Goal: Information Seeking & Learning: Learn about a topic

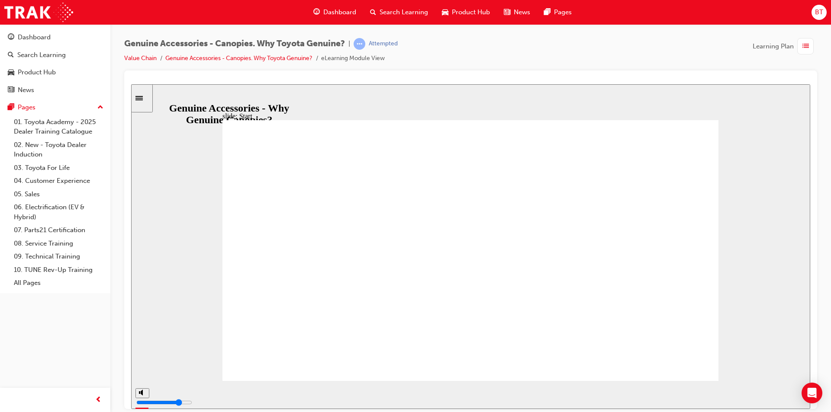
drag, startPoint x: 546, startPoint y: 64, endPoint x: 508, endPoint y: 53, distance: 39.8
click at [508, 53] on div "Genuine Accessories - Canopies. Why Toyota Genuine? | Attempted Value Chain Gen…" at bounding box center [470, 54] width 693 height 32
drag, startPoint x: 510, startPoint y: 48, endPoint x: 459, endPoint y: 48, distance: 51.1
click at [459, 48] on div "Genuine Accessories - Canopies. Why Toyota Genuine? | Attempted Value Chain Gen…" at bounding box center [470, 54] width 693 height 32
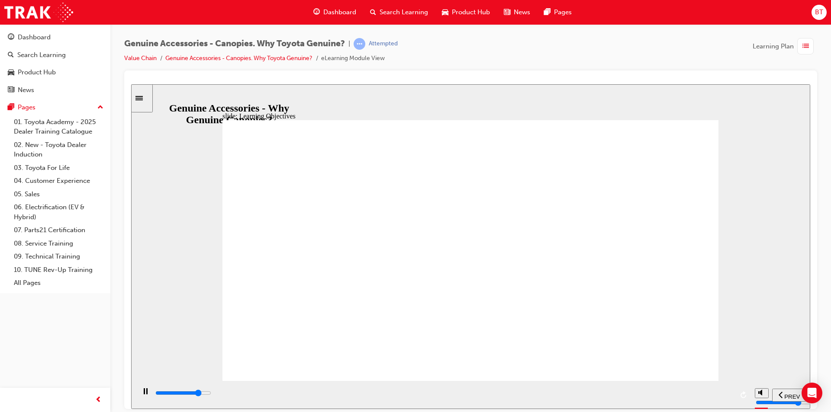
drag, startPoint x: 365, startPoint y: 296, endPoint x: 370, endPoint y: 280, distance: 16.6
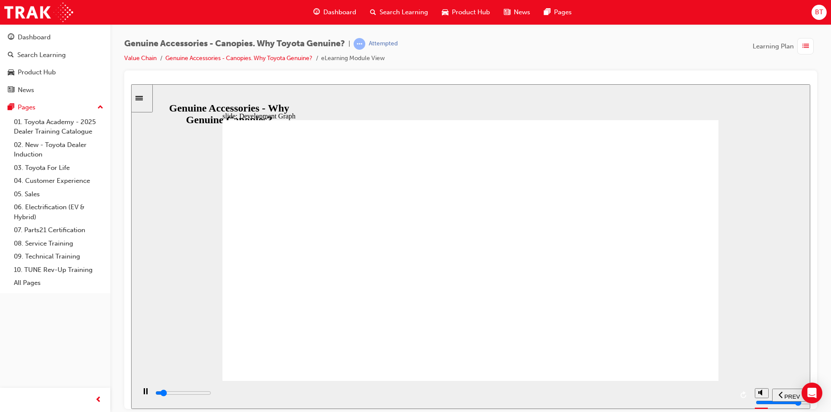
drag, startPoint x: 652, startPoint y: 49, endPoint x: 609, endPoint y: 52, distance: 42.9
click at [609, 52] on div "Genuine Accessories - Canopies. Why Toyota Genuine? | Attempted Value Chain Gen…" at bounding box center [470, 54] width 693 height 32
click at [618, 64] on div "Genuine Accessories - Canopies. Why Toyota Genuine? | Attempted Value Chain Gen…" at bounding box center [470, 54] width 693 height 32
click at [619, 61] on div "Genuine Accessories - Canopies. Why Toyota Genuine? | Attempted Value Chain Gen…" at bounding box center [470, 54] width 693 height 32
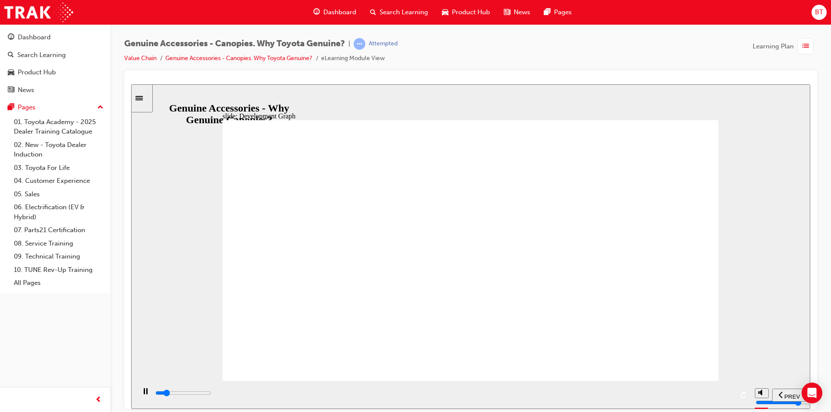
click at [623, 78] on div at bounding box center [470, 80] width 679 height 7
drag, startPoint x: 565, startPoint y: 403, endPoint x: 525, endPoint y: 349, distance: 66.2
click at [732, 397] on div "playback controls" at bounding box center [444, 394] width 579 height 10
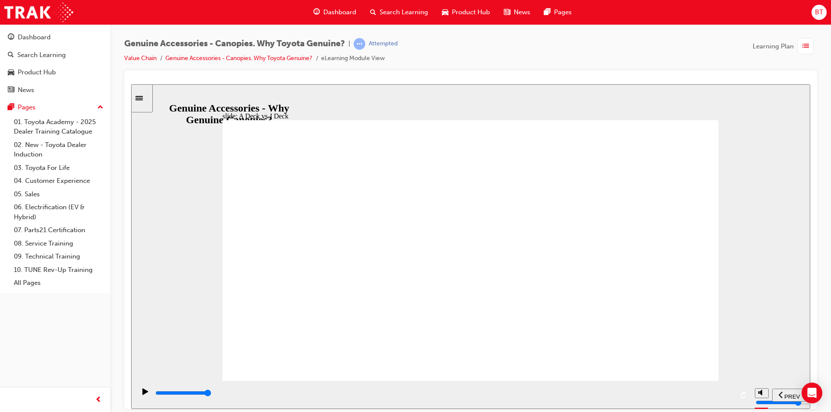
drag, startPoint x: 199, startPoint y: 184, endPoint x: 180, endPoint y: 175, distance: 20.3
click at [180, 175] on div "slide: Shared Features Shared features & benefits Continue A Deck Canopy J Deck…" at bounding box center [470, 246] width 679 height 325
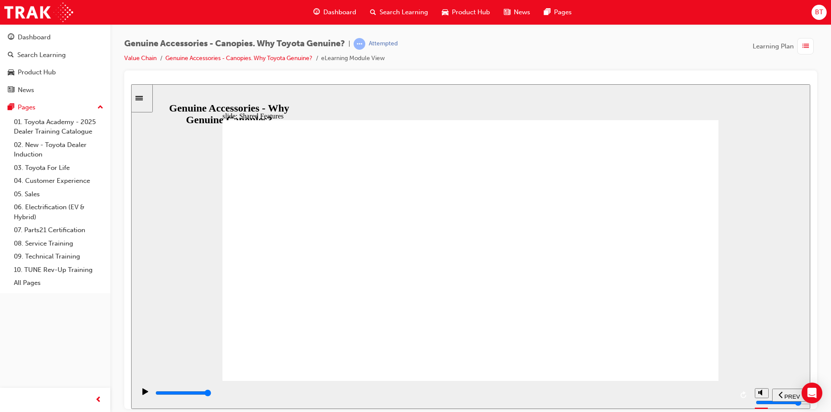
drag, startPoint x: 554, startPoint y: 303, endPoint x: 528, endPoint y: 300, distance: 25.3
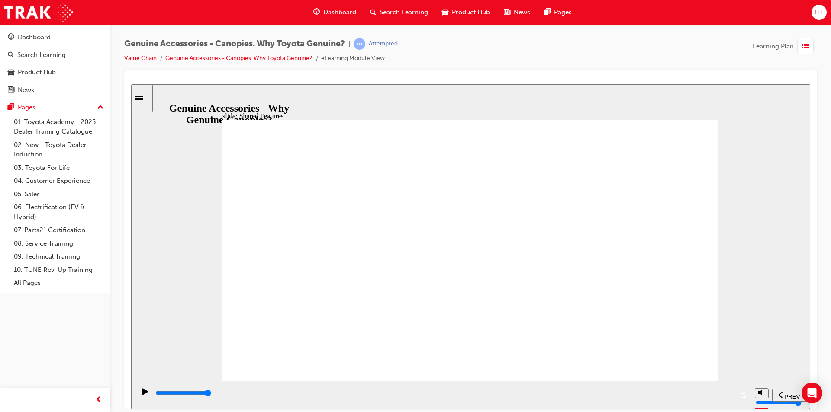
drag, startPoint x: 562, startPoint y: 50, endPoint x: 542, endPoint y: 57, distance: 21.4
click at [542, 57] on div "Genuine Accessories - Canopies. Why Toyota Genuine? | Attempted Value Chain Gen…" at bounding box center [470, 54] width 693 height 32
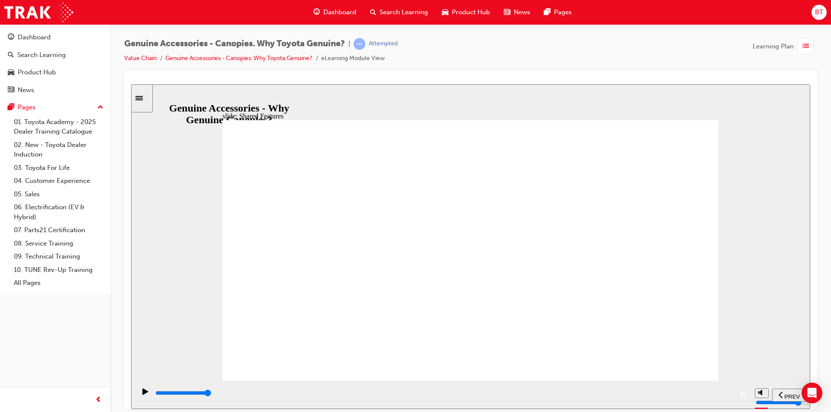
drag, startPoint x: 467, startPoint y: 51, endPoint x: 447, endPoint y: 59, distance: 21.5
click at [447, 59] on div "Genuine Accessories - Canopies. Why Toyota Genuine? | Attempted Value Chain Gen…" at bounding box center [470, 54] width 693 height 32
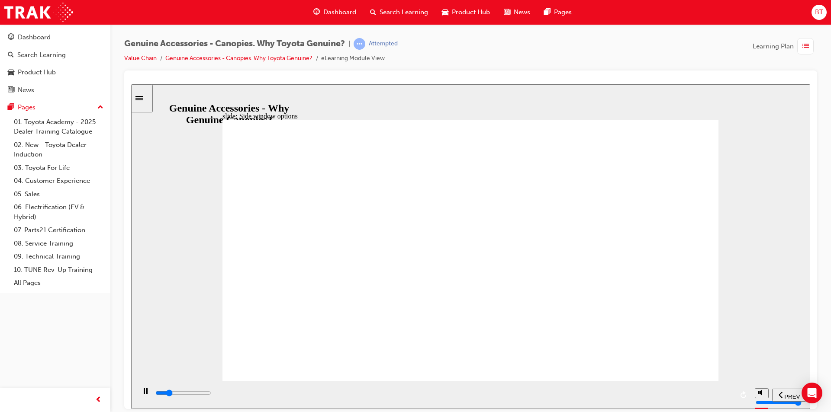
click at [439, 93] on div "slide: Side window options Side Window Options Handy! A Deck J Deck Lift up Sid…" at bounding box center [470, 246] width 679 height 325
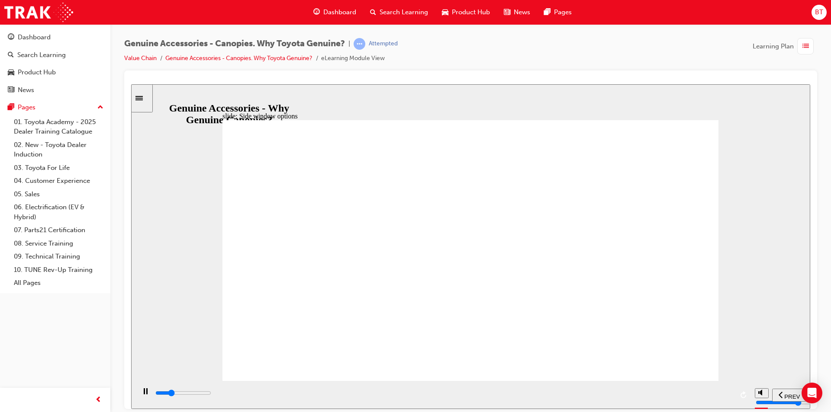
click at [439, 93] on div "slide: Side window options Side Window Options Handy! A Deck J Deck Lift up Sid…" at bounding box center [470, 246] width 679 height 325
drag, startPoint x: 586, startPoint y: 59, endPoint x: 560, endPoint y: 55, distance: 26.3
click at [560, 55] on div "Genuine Accessories - Canopies. Why Toyota Genuine? | Attempted Value Chain Gen…" at bounding box center [470, 54] width 693 height 32
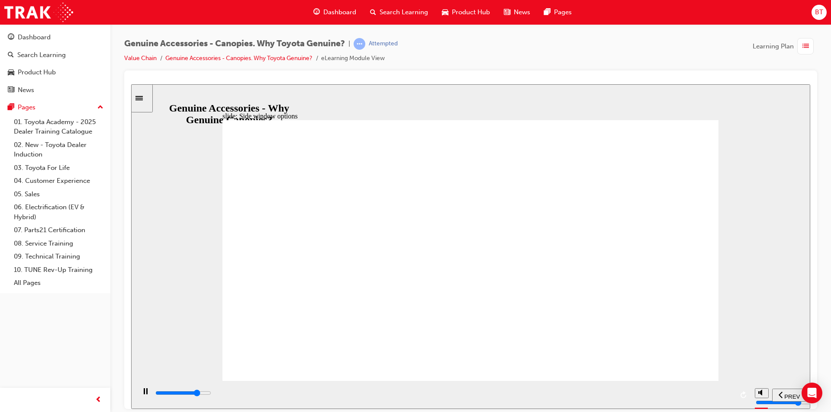
click at [560, 55] on div "Genuine Accessories - Canopies. Why Toyota Genuine? | Attempted Value Chain Gen…" at bounding box center [470, 54] width 693 height 32
drag, startPoint x: 529, startPoint y: 54, endPoint x: 488, endPoint y: 39, distance: 44.1
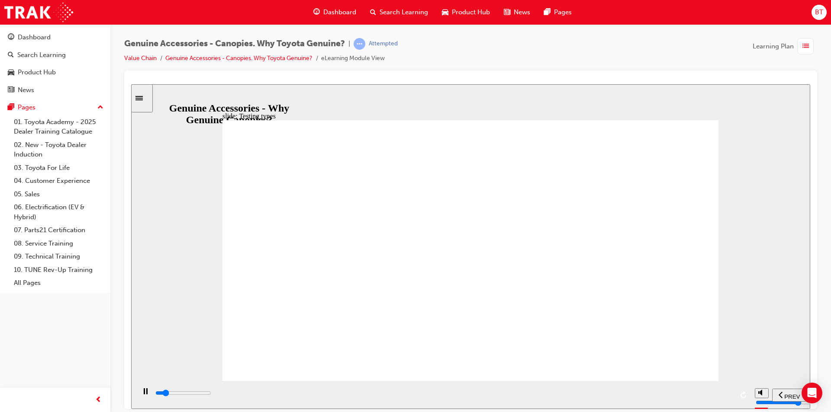
click at [488, 39] on div "Genuine Accessories - Canopies. Why Toyota Genuine? | Attempted Value Chain Gen…" at bounding box center [470, 54] width 693 height 32
click at [504, 47] on div "Genuine Accessories - Canopies. Why Toyota Genuine? | Attempted Value Chain Gen…" at bounding box center [470, 54] width 693 height 32
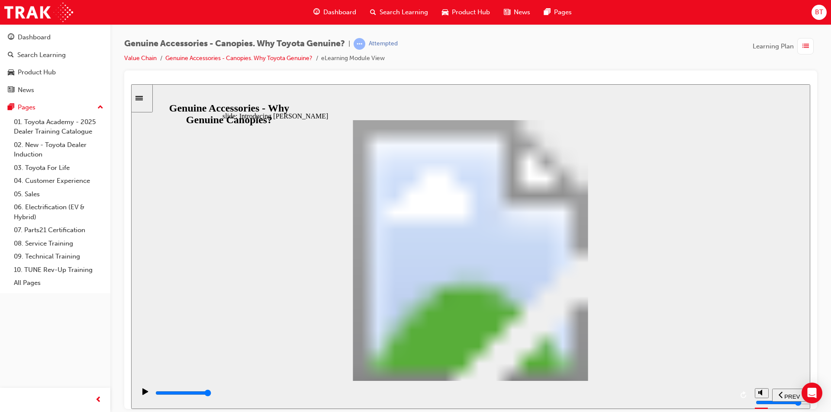
drag, startPoint x: 346, startPoint y: 395, endPoint x: 637, endPoint y: 407, distance: 291.6
click at [637, 407] on div "playback controls" at bounding box center [442, 395] width 615 height 28
click at [476, 398] on div "playback controls" at bounding box center [444, 394] width 579 height 10
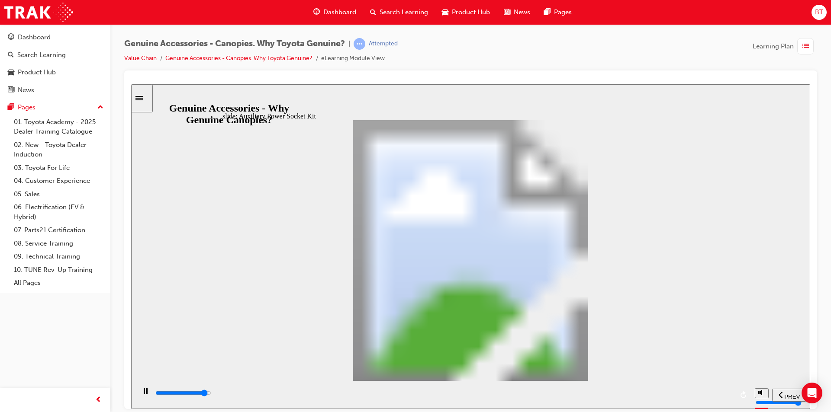
click at [692, 398] on div "playback controls" at bounding box center [444, 394] width 579 height 10
click at [528, 93] on div "slide: A Deck comparison competitors Rectangle 56 Feature Comparison: A deck Gr…" at bounding box center [470, 246] width 679 height 325
drag, startPoint x: 528, startPoint y: 93, endPoint x: 513, endPoint y: 90, distance: 14.6
click at [513, 90] on div "slide: A Deck comparison competitors Rectangle 56 Feature Comparison: A deck Gr…" at bounding box center [470, 246] width 679 height 325
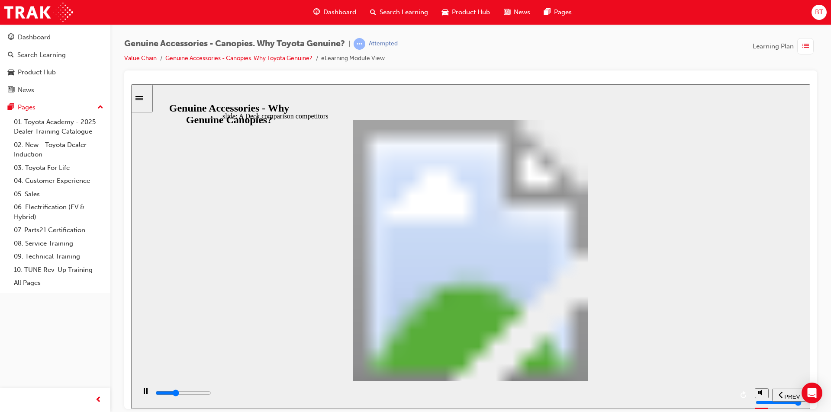
click at [513, 90] on div "slide: A Deck comparison competitors Rectangle 56 Feature Comparison: A deck Gr…" at bounding box center [470, 246] width 679 height 325
click at [587, 398] on div "playback controls" at bounding box center [444, 394] width 579 height 10
click at [625, 393] on div "playback controls" at bounding box center [444, 394] width 579 height 10
drag, startPoint x: 942, startPoint y: 349, endPoint x: 786, endPoint y: 305, distance: 161.7
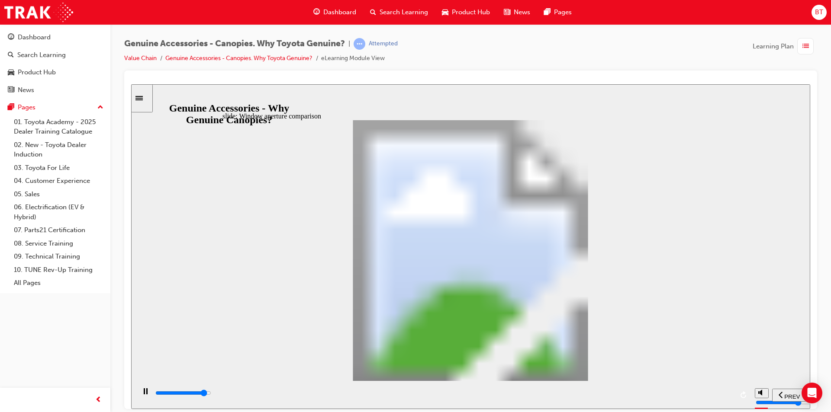
click at [786, 305] on div "slide: Window aperture comparison Rectangle 1 Window aperture Toyota Genuine vs…" at bounding box center [470, 246] width 679 height 325
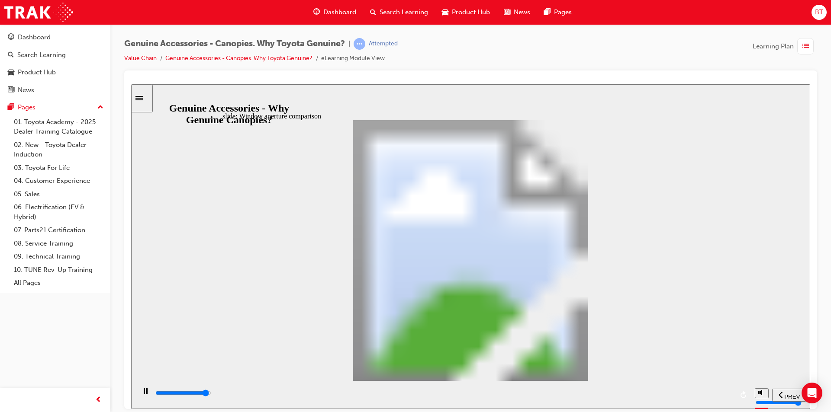
click at [786, 305] on div "slide: Window aperture comparison Rectangle 1 Window aperture Toyota Genuine vs…" at bounding box center [470, 246] width 679 height 325
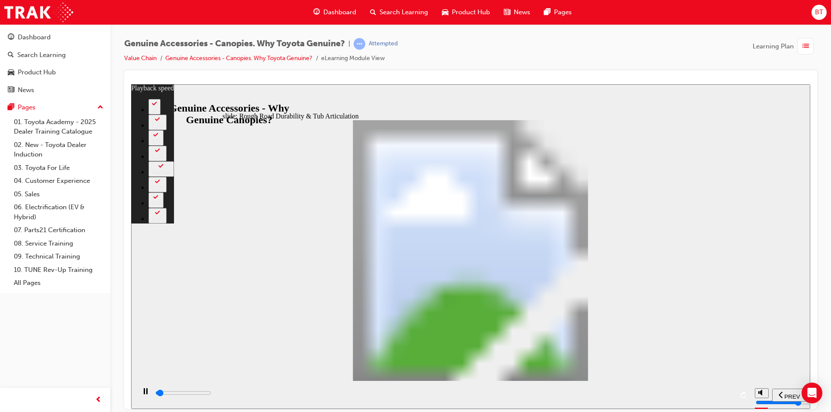
type input "1100"
type input "0"
type input "1100"
type input "0"
type input "1100"
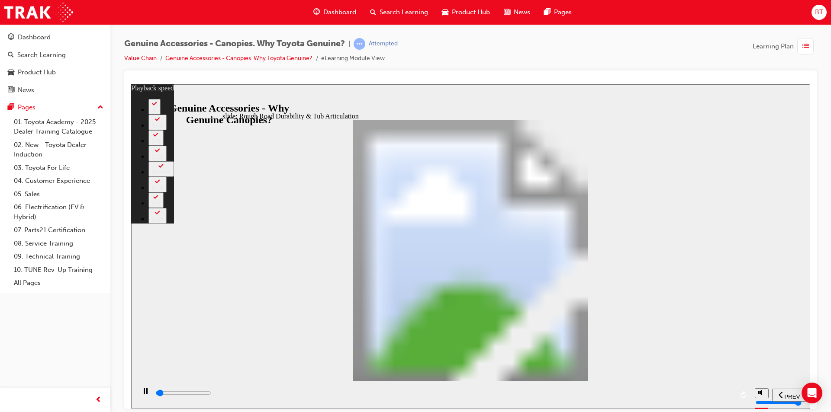
type input "0"
type input "1100"
type input "0"
type input "1200"
type input "0"
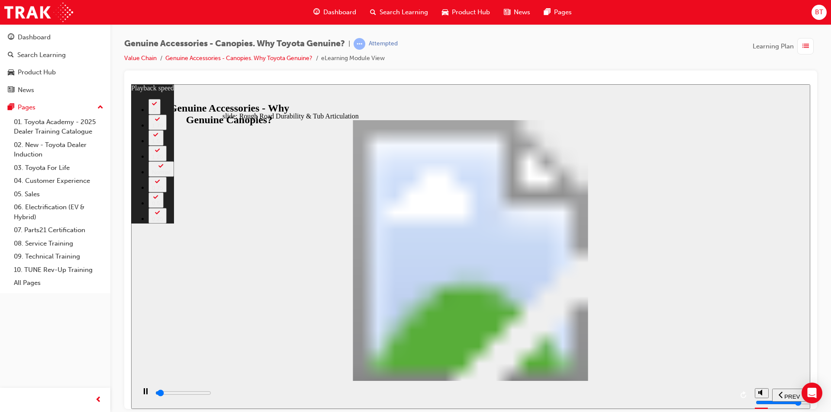
type input "1200"
type input "0"
type input "1200"
type input "0"
type input "1200"
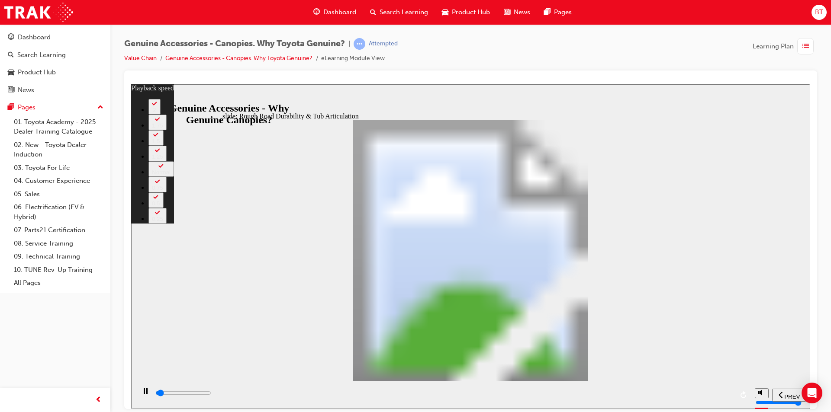
type input "0"
type input "1300"
type input "0"
type input "1300"
type input "0"
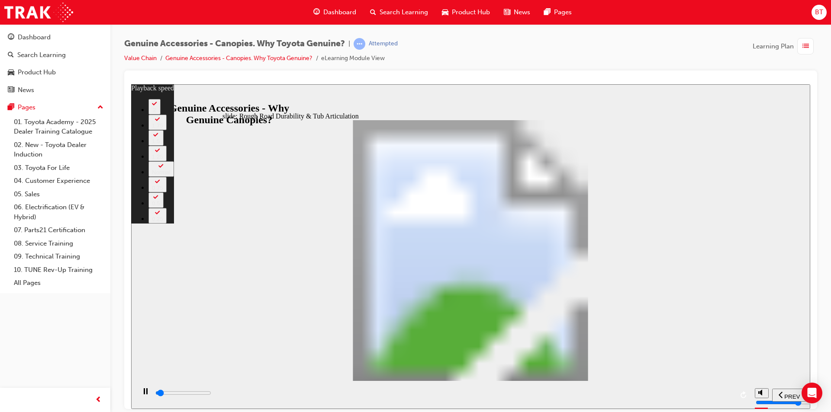
type input "1300"
type input "0"
type input "1400"
type input "0"
type input "1400"
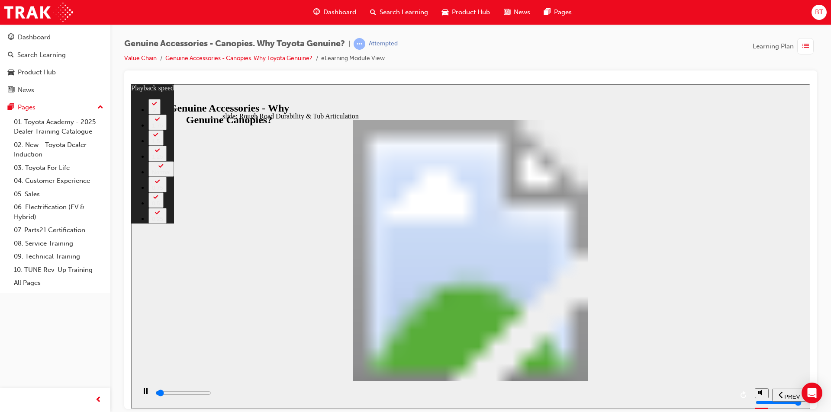
type input "0"
type input "1400"
type input "0"
type input "1500"
type input "0"
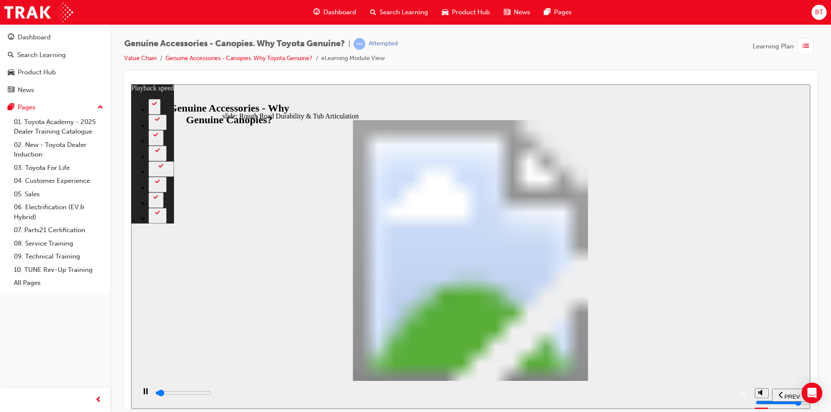
type input "1500"
type input "0"
type input "1500"
type input "0"
type input "1600"
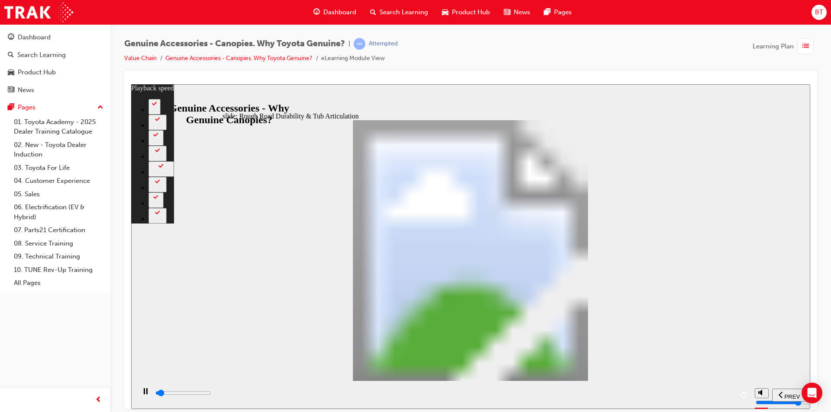
type input "0"
type input "1600"
type input "0"
type input "1600"
type input "0"
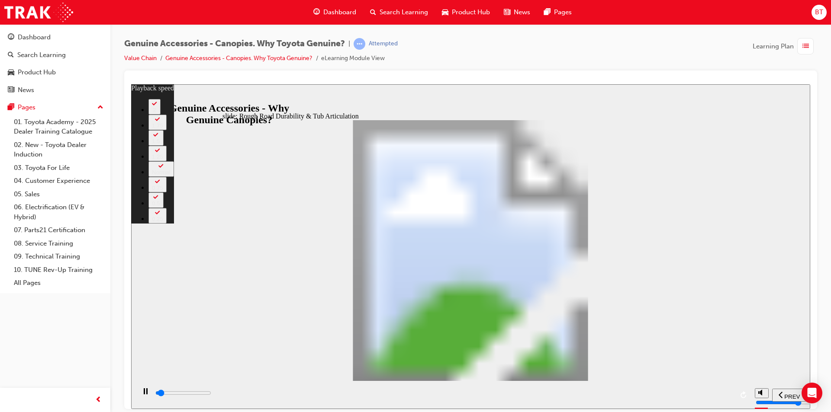
type input "1700"
type input "0"
type input "1700"
type input "0"
type input "1700"
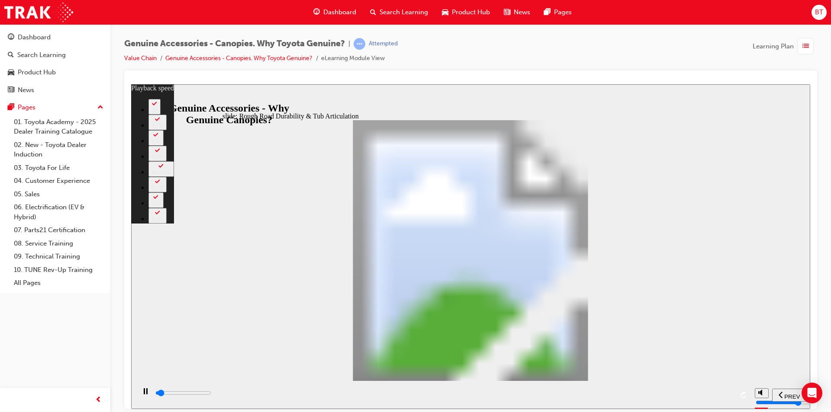
type input "0"
type input "1700"
type input "0"
type input "1800"
type input "0"
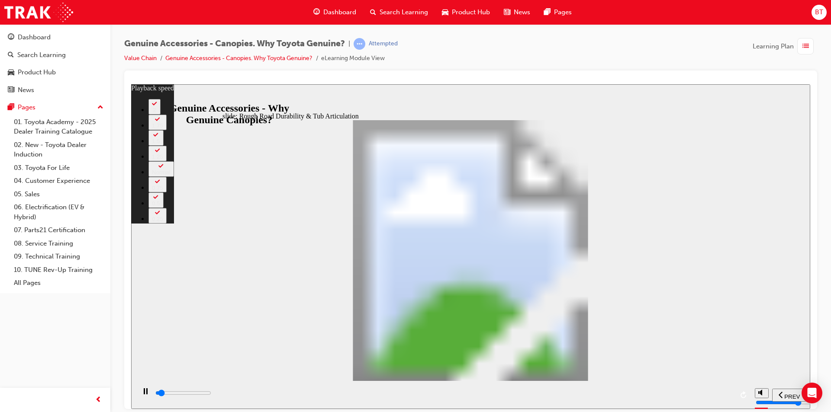
type input "1800"
type input "1"
type input "1800"
type input "1"
type input "1900"
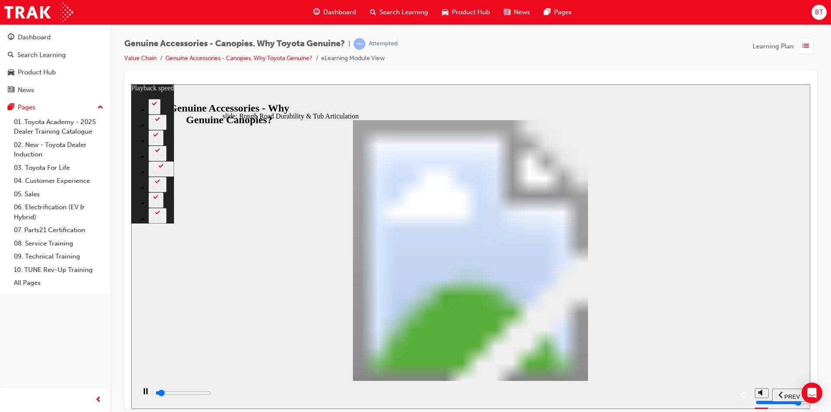
type input "1"
type input "1900"
type input "1"
type input "1900"
type input "1"
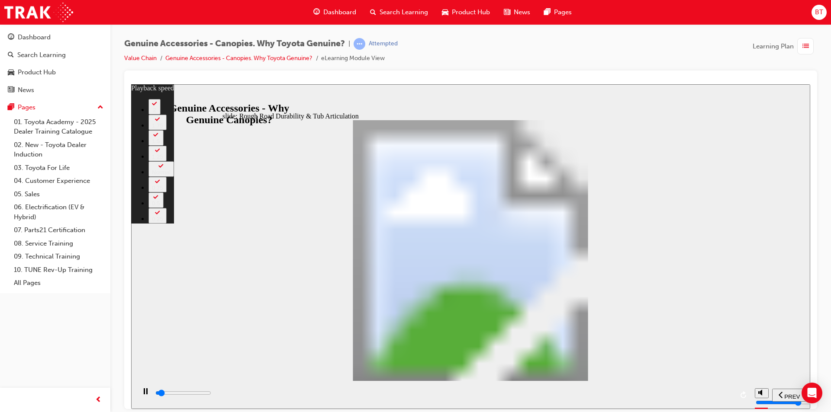
type input "2000"
type input "1"
type input "2000"
type input "1"
type input "2000"
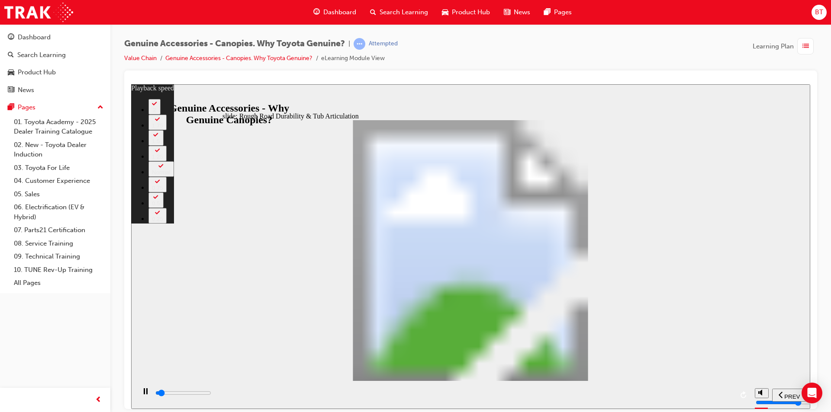
type input "1"
type input "2100"
type input "1"
type input "2100"
type input "1"
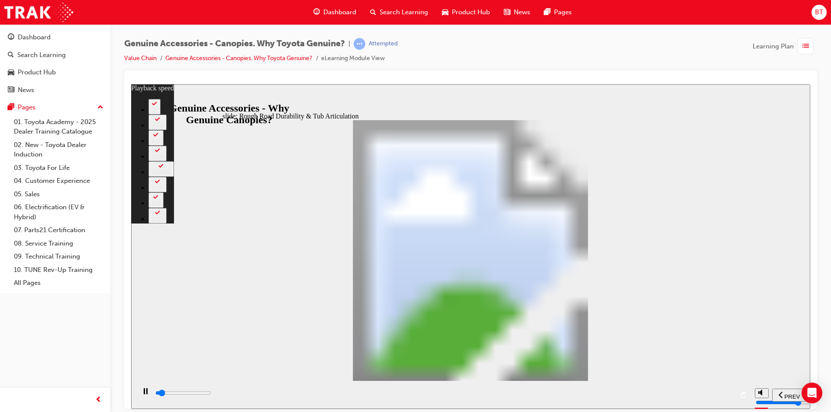
type input "2100"
type input "1"
type input "2200"
type input "1"
type input "2200"
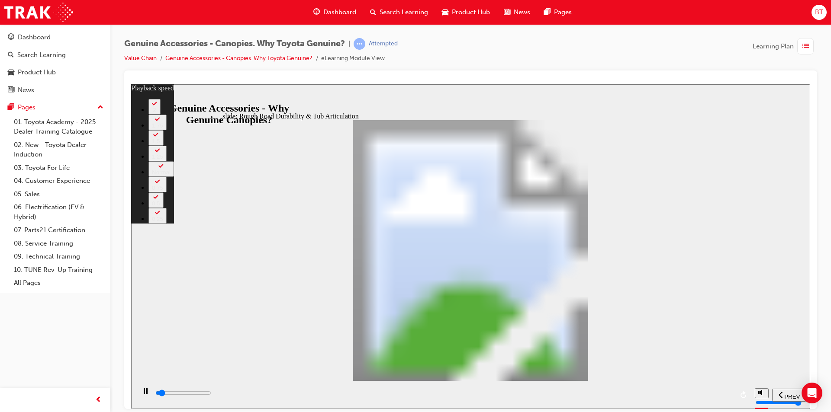
type input "1"
type input "2200"
type input "1"
type input "2200"
type input "1"
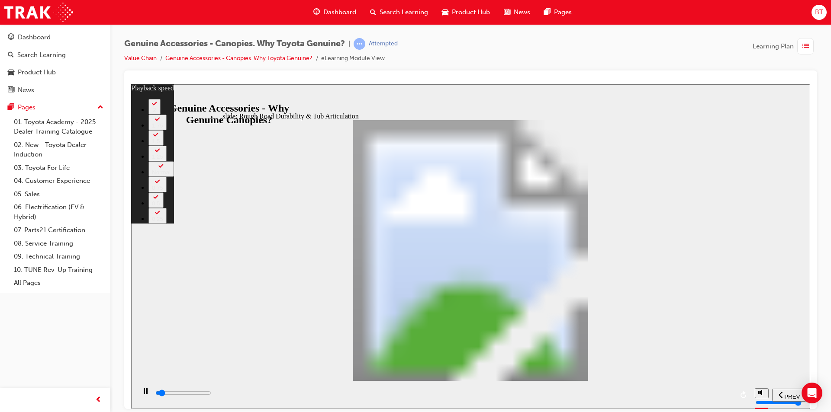
type input "2300"
type input "1"
type input "2300"
type input "1"
type input "2600"
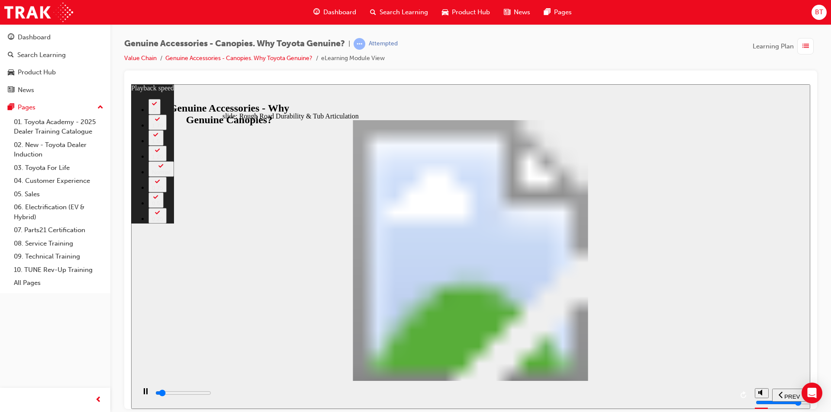
type input "2"
type input "2900"
type input "2"
type input "3200"
type input "2"
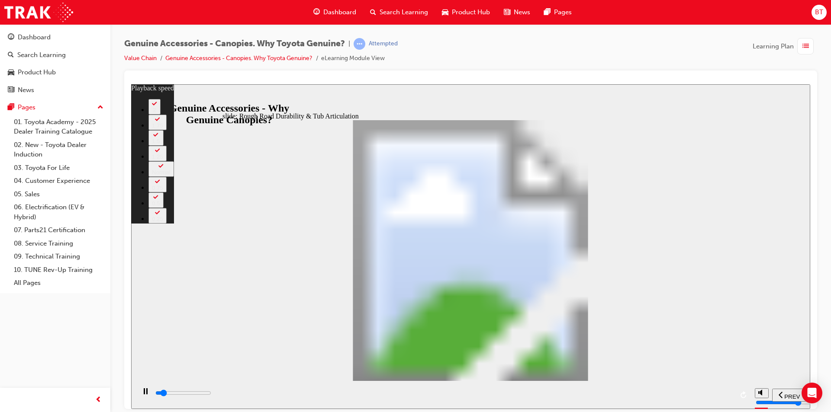
type input "3400"
type input "2"
type input "3700"
type input "3"
type input "3900"
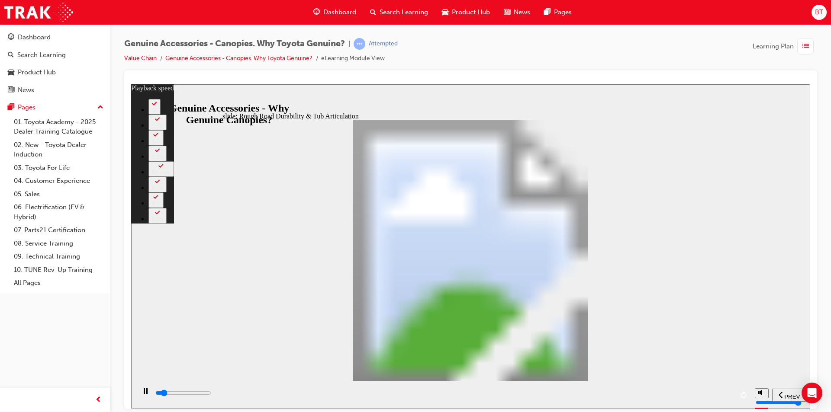
type input "3"
type input "4000"
type input "3"
type input "4200"
type input "3"
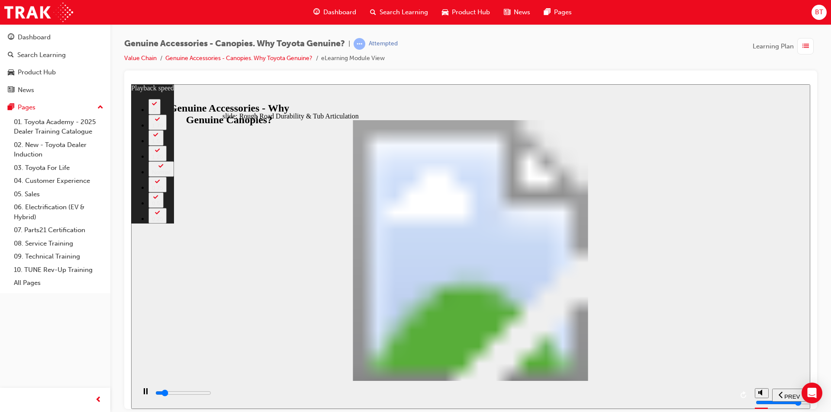
type input "4500"
type input "3"
type input "4800"
type input "4"
type input "4800"
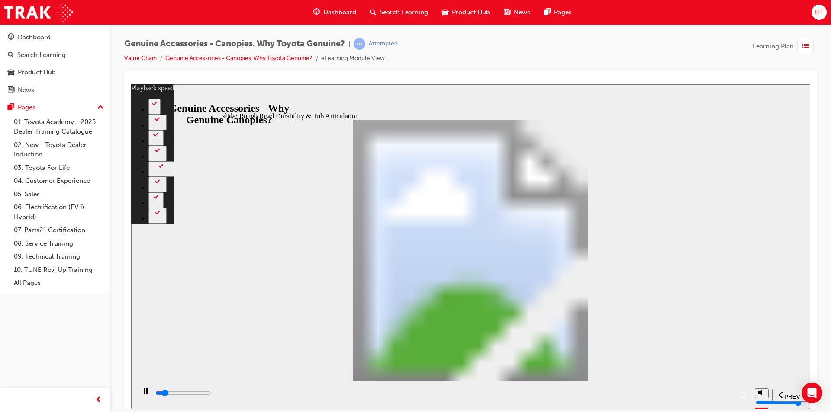
type input "4"
type input "5000"
type input "4"
type input "5300"
type input "4"
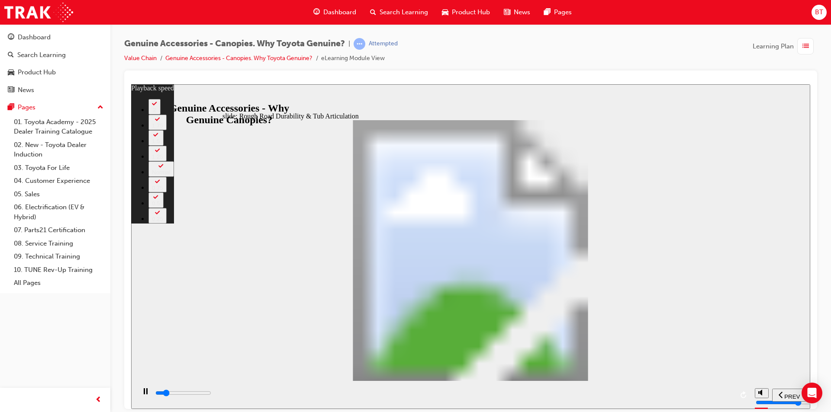
type input "5500"
type input "4"
type input "5800"
type input "5"
type input "6100"
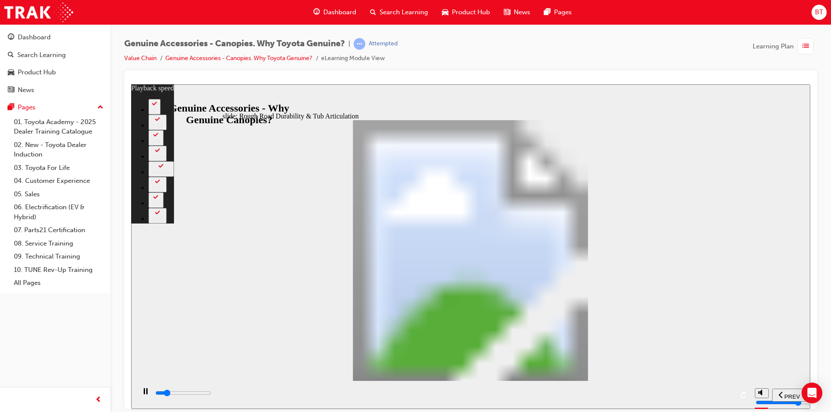
type input "5"
type input "6300"
type input "5"
type input "6600"
type input "6"
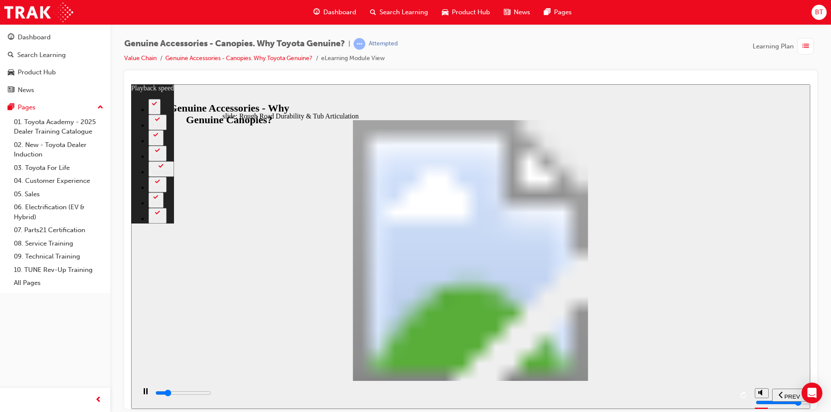
type input "6900"
type input "6"
type input "7100"
type input "6"
type input "7400"
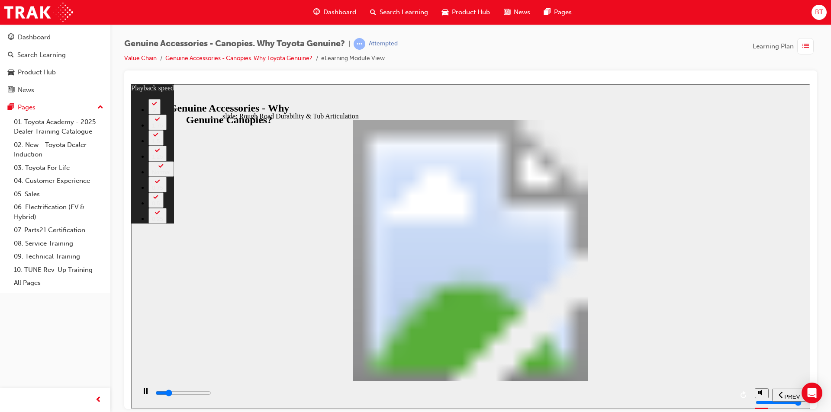
type input "6"
type input "7700"
type input "7"
type input "7900"
type input "7"
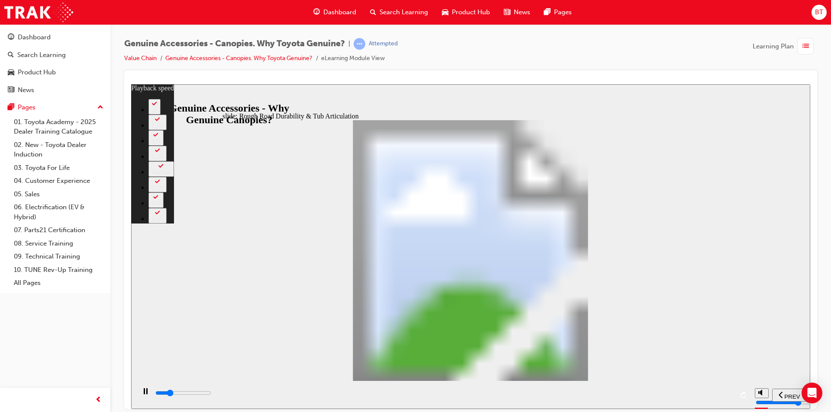
type input "8200"
type input "7"
type input "8500"
type input "7"
type input "8700"
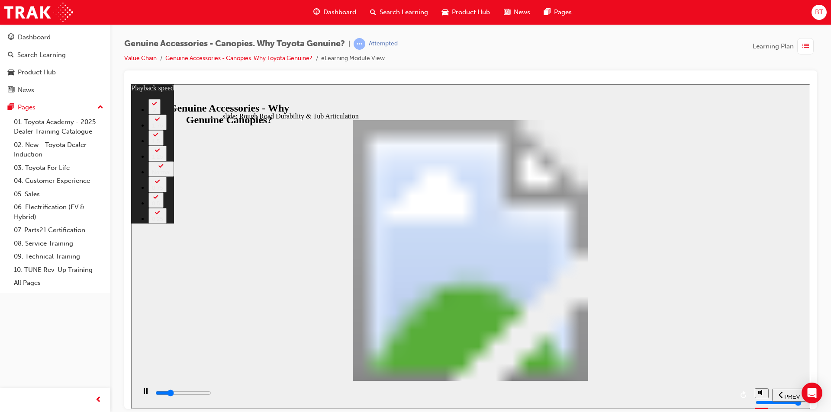
type input "8"
type input "9000"
type input "8"
type input "9300"
type input "8"
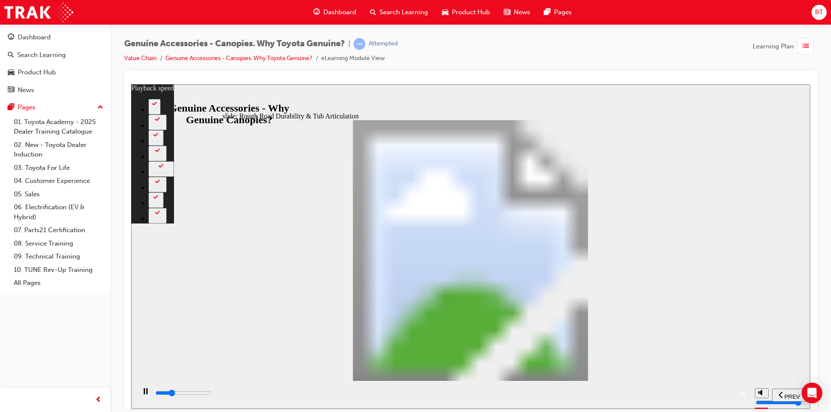
type input "9500"
type input "8"
type input "9800"
type input "9"
type input "10100"
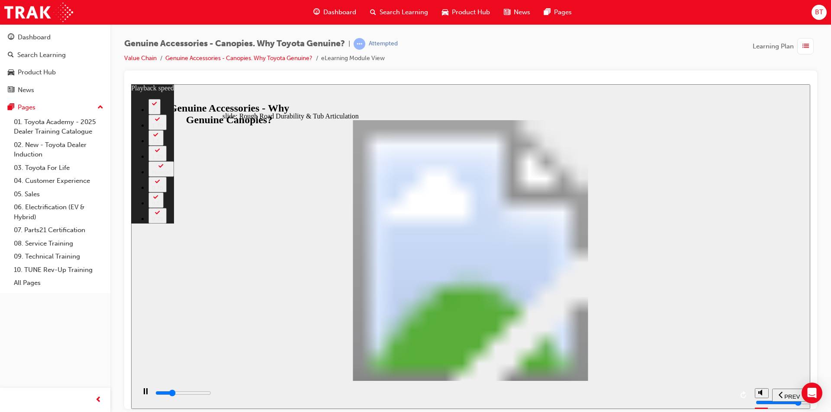
type input "9"
type input "10300"
type input "9"
type input "10600"
type input "9"
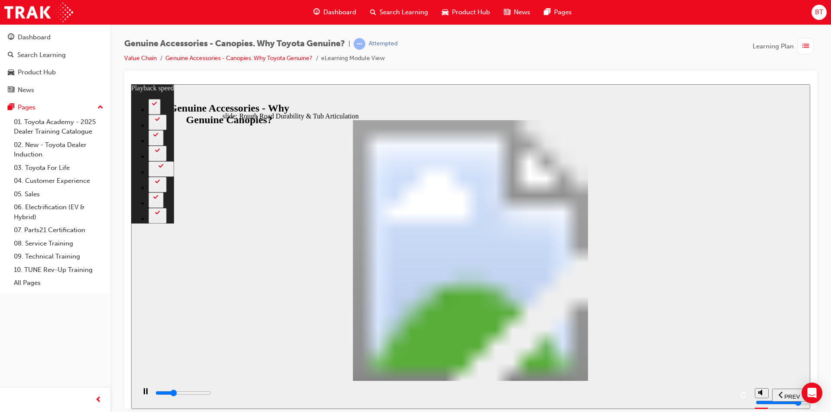
type input "10800"
type input "9"
type input "10800"
type input "10"
type input "11100"
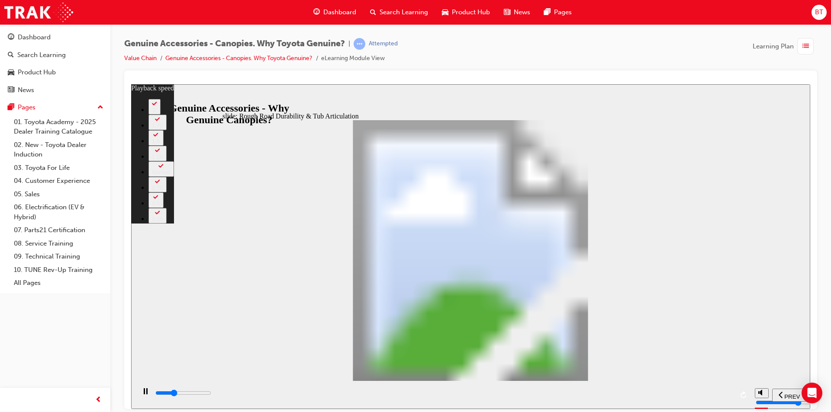
type input "10"
type input "11400"
type input "10"
type input "11700"
type input "11"
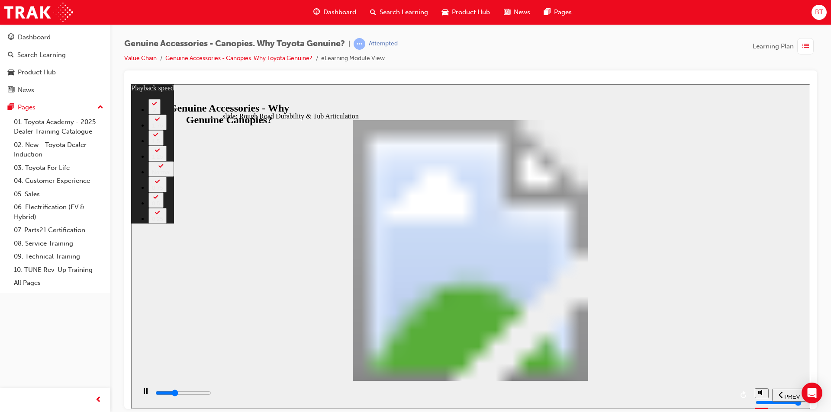
type input "11900"
type input "11"
type input "12200"
type input "11"
type input "12400"
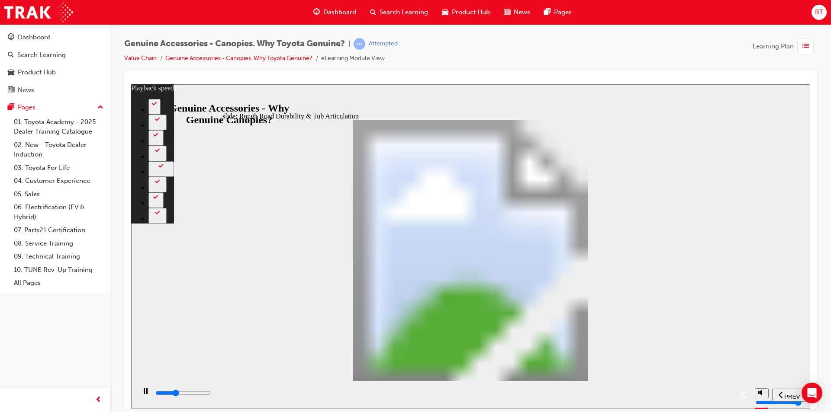
type input "11"
type input "12700"
type input "12"
type input "13000"
type input "12"
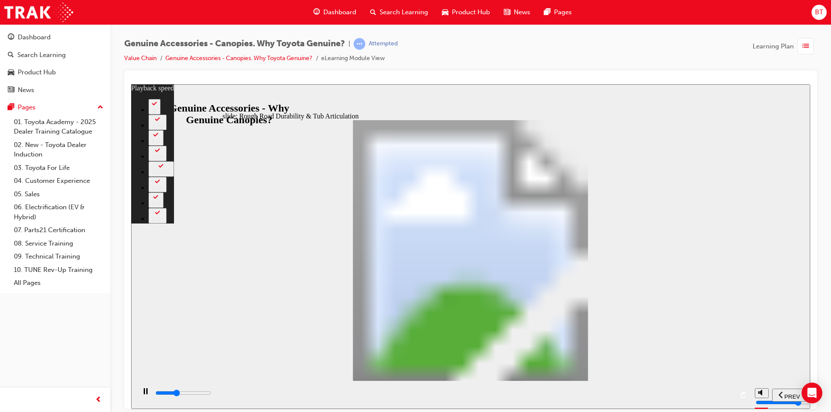
type input "13300"
type input "12"
type input "13500"
type input "12"
type input "13800"
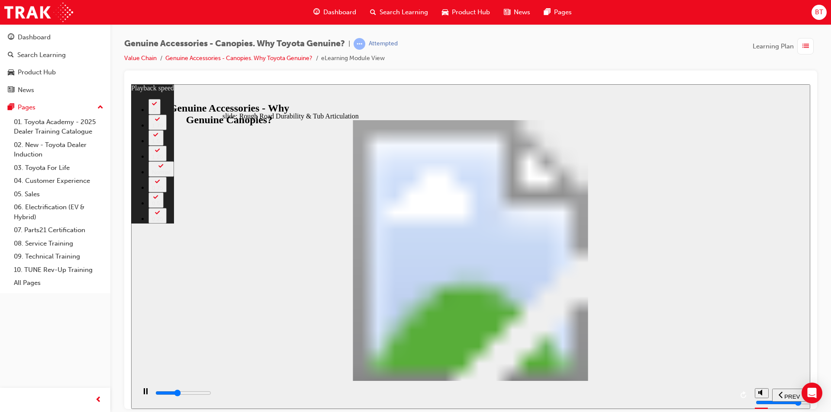
type input "13"
type input "14100"
type input "13"
type input "14300"
type input "13"
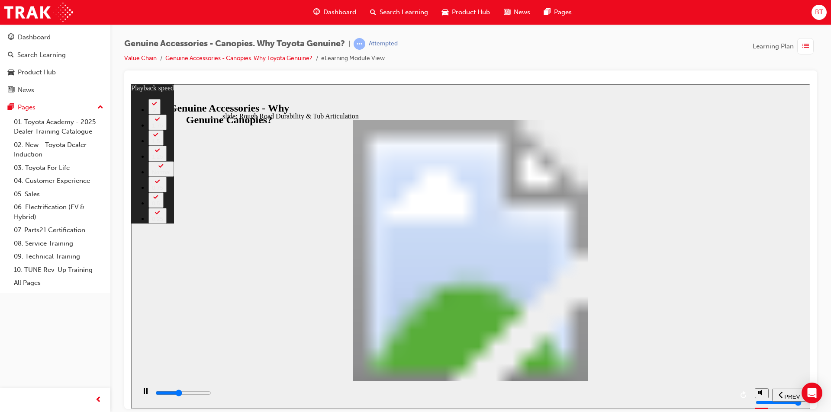
type input "14600"
type input "13"
type input "14900"
type input "14"
type input "15100"
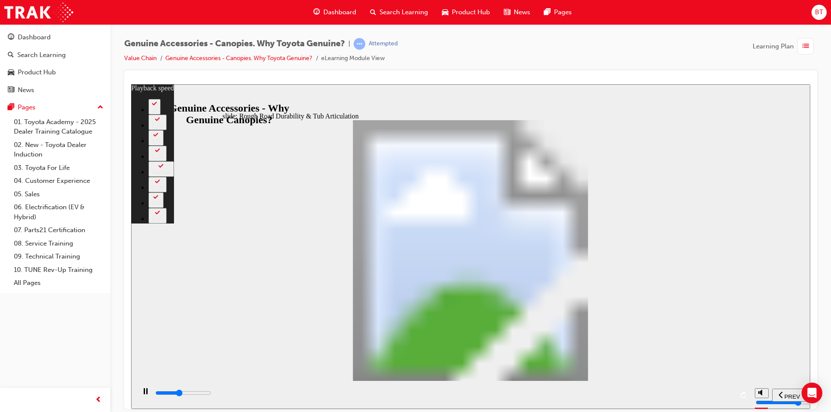
type input "14"
type input "15400"
type input "14"
type input "15700"
type input "15"
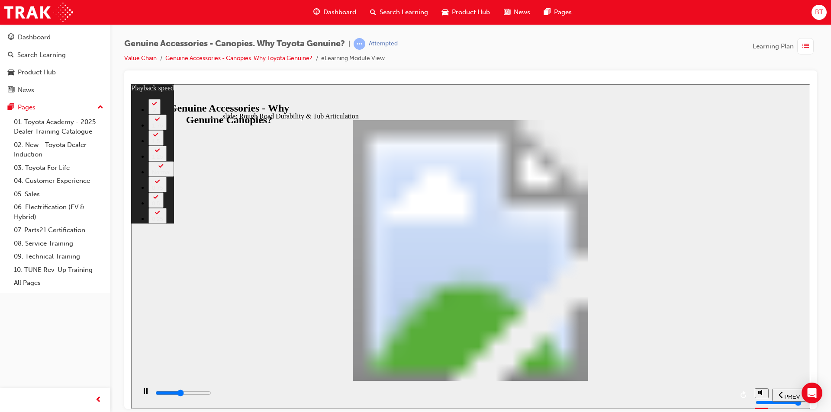
type input "15900"
type input "15"
type input "16200"
type input "15"
type input "16400"
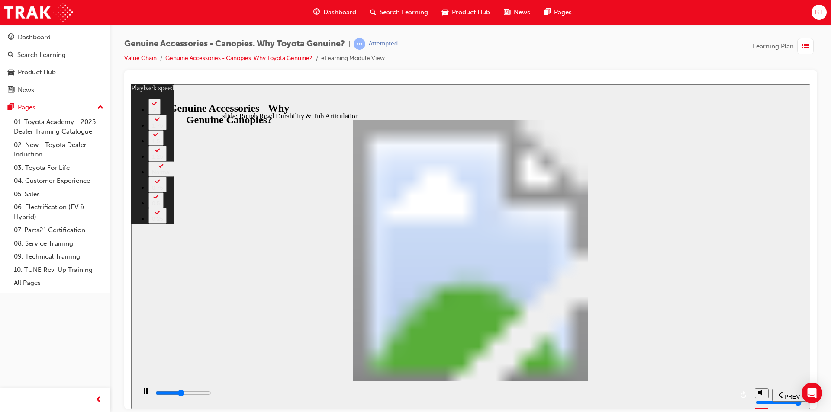
type input "15"
type input "16500"
type input "15"
type input "16700"
type input "16"
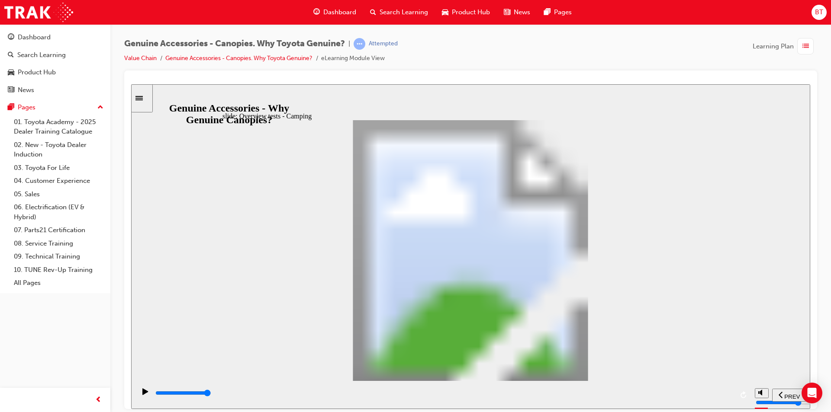
drag, startPoint x: 717, startPoint y: 50, endPoint x: 648, endPoint y: 50, distance: 68.4
click at [648, 50] on div "Genuine Accessories - Canopies. Why Toyota Genuine? | Attempted Value Chain Gen…" at bounding box center [470, 54] width 693 height 32
drag, startPoint x: 575, startPoint y: 90, endPoint x: 541, endPoint y: 85, distance: 35.0
click at [541, 85] on div "slide: Thermal Cycling and Heat Resistance Testing Rectangle 1 Tested to Toyota…" at bounding box center [470, 246] width 679 height 325
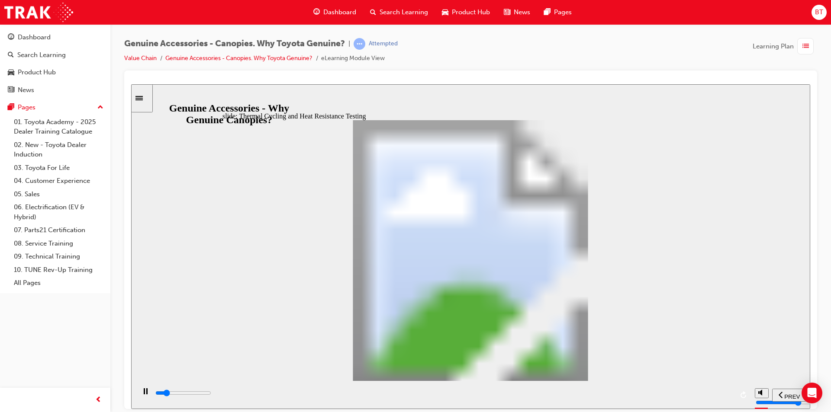
drag, startPoint x: 538, startPoint y: 64, endPoint x: 509, endPoint y: 57, distance: 29.8
click at [509, 57] on div "Genuine Accessories - Canopies. Why Toyota Genuine? | Attempted Value Chain Gen…" at bounding box center [470, 54] width 693 height 32
click at [496, 47] on div "Genuine Accessories - Canopies. Why Toyota Genuine? | Attempted Value Chain Gen…" at bounding box center [470, 54] width 693 height 32
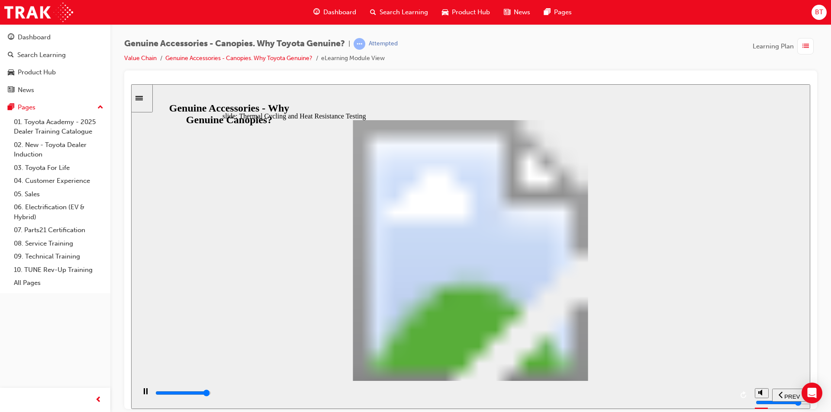
drag, startPoint x: 689, startPoint y: 156, endPoint x: 701, endPoint y: 158, distance: 11.5
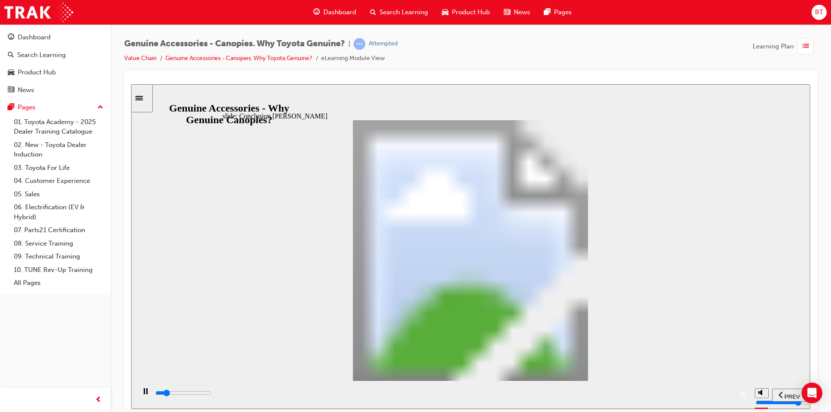
drag, startPoint x: 434, startPoint y: 237, endPoint x: 434, endPoint y: 252, distance: 15.1
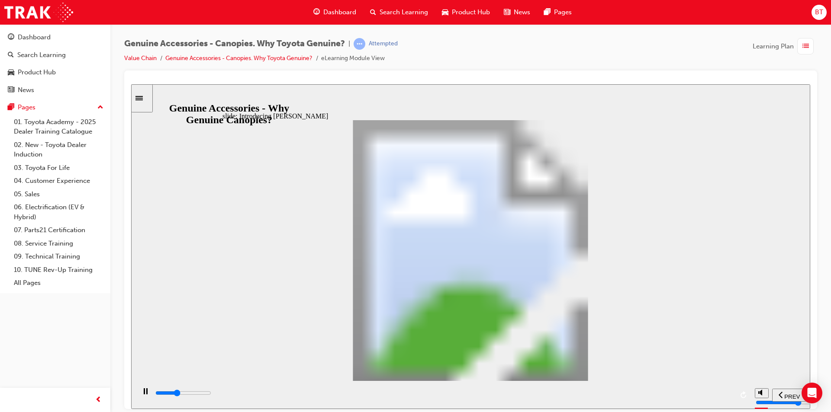
drag, startPoint x: 445, startPoint y: 192, endPoint x: 385, endPoint y: 195, distance: 59.8
drag, startPoint x: 538, startPoint y: 52, endPoint x: 487, endPoint y: 48, distance: 50.3
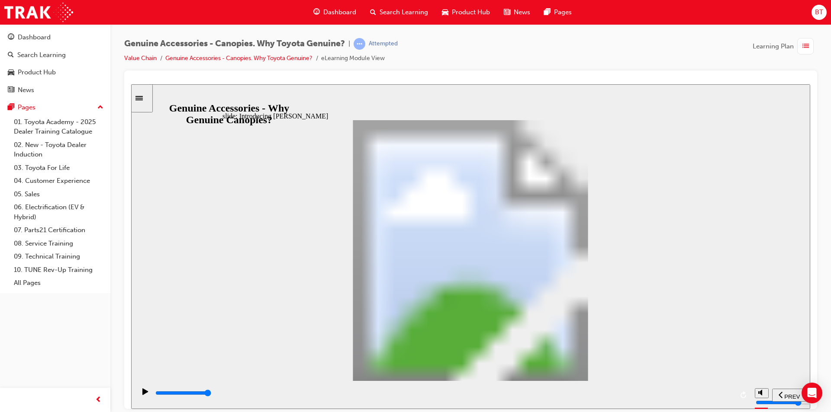
click at [489, 48] on div "Genuine Accessories - Canopies. Why Toyota Genuine? | Attempted Value Chain Gen…" at bounding box center [470, 54] width 693 height 32
click at [463, 55] on div "Genuine Accessories - Canopies. Why Toyota Genuine? | Attempted Value Chain Gen…" at bounding box center [470, 54] width 693 height 32
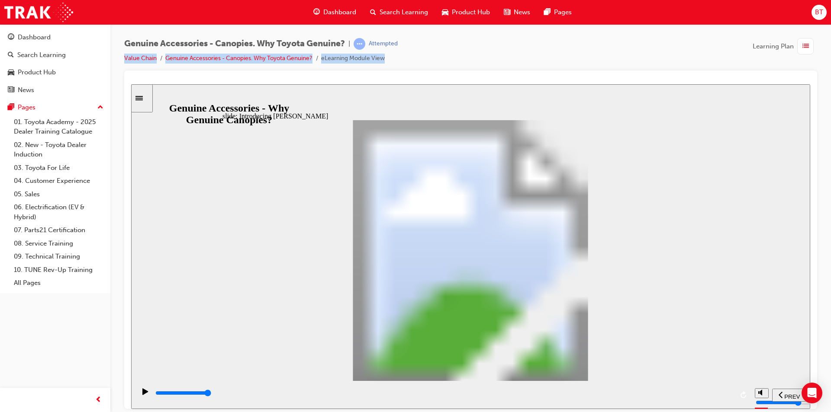
click at [463, 55] on div "Genuine Accessories - Canopies. Why Toyota Genuine? | Attempted Value Chain Gen…" at bounding box center [470, 54] width 693 height 32
click at [462, 63] on div "Genuine Accessories - Canopies. Why Toyota Genuine? | Attempted Value Chain Gen…" at bounding box center [470, 54] width 693 height 32
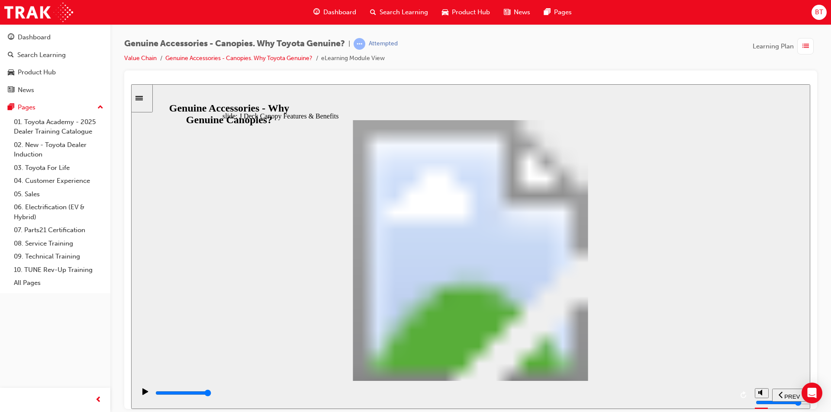
drag, startPoint x: 499, startPoint y: 43, endPoint x: 467, endPoint y: 58, distance: 35.2
click at [468, 52] on div "Genuine Accessories - Canopies. Why Toyota Genuine? | Attempted Value Chain Gen…" at bounding box center [470, 54] width 693 height 32
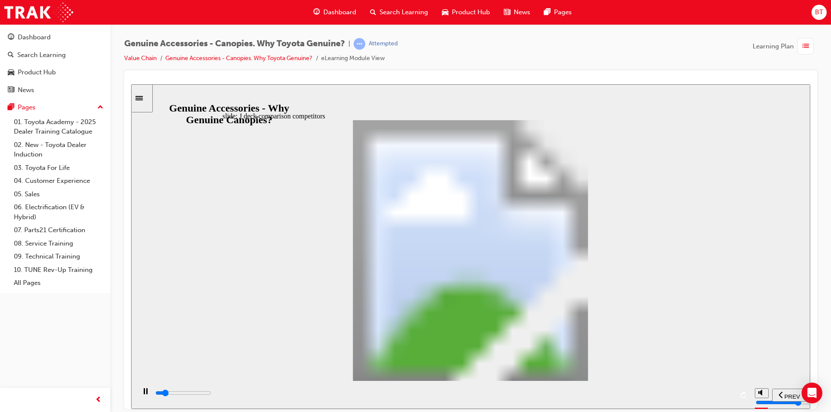
drag, startPoint x: 478, startPoint y: 81, endPoint x: 454, endPoint y: 84, distance: 24.3
click at [454, 84] on div at bounding box center [470, 80] width 679 height 7
drag, startPoint x: 468, startPoint y: 47, endPoint x: 453, endPoint y: 45, distance: 15.3
click at [453, 45] on div "Genuine Accessories - Canopies. Why Toyota Genuine? | Attempted Value Chain Gen…" at bounding box center [470, 54] width 693 height 32
click at [464, 46] on div "Genuine Accessories - Canopies. Why Toyota Genuine? | Attempted Value Chain Gen…" at bounding box center [470, 54] width 693 height 32
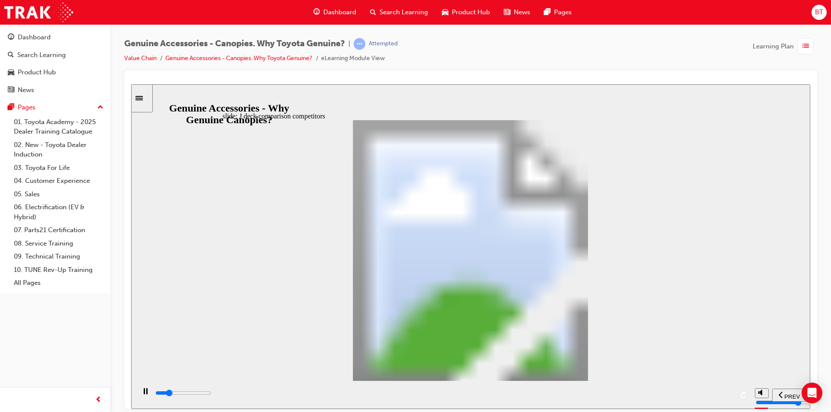
drag, startPoint x: 446, startPoint y: 184, endPoint x: 378, endPoint y: 188, distance: 68.6
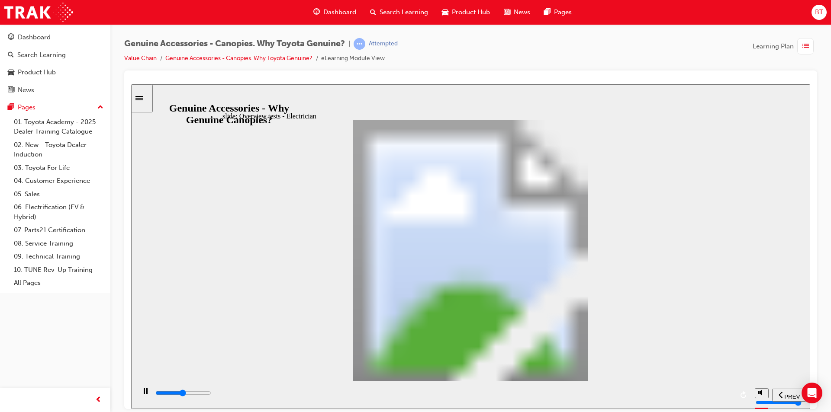
click at [622, 100] on div "slide: Overview tests - Electrician Rectangle 1 Tested to Toyota Standards tick…" at bounding box center [470, 246] width 679 height 325
drag, startPoint x: 622, startPoint y: 100, endPoint x: 591, endPoint y: 89, distance: 33.3
click at [591, 89] on div "slide: Overview tests - Electrician Rectangle 1 Tested to Toyota Standards tick…" at bounding box center [470, 246] width 679 height 325
click at [570, 89] on div "slide: Overview tests - Electrician Rectangle 1 Tested to Toyota Standards tick…" at bounding box center [470, 246] width 679 height 325
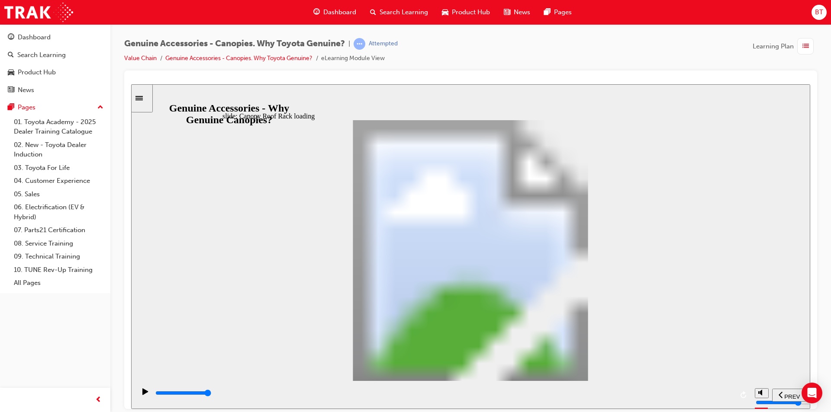
drag, startPoint x: 383, startPoint y: 23, endPoint x: 515, endPoint y: 71, distance: 141.0
drag, startPoint x: 515, startPoint y: 71, endPoint x: 498, endPoint y: 69, distance: 17.0
drag, startPoint x: 498, startPoint y: 69, endPoint x: 482, endPoint y: 69, distance: 16.5
click at [482, 69] on div "Genuine Accessories - Canopies. Why Toyota Genuine? | Attempted Value Chain Gen…" at bounding box center [470, 54] width 693 height 32
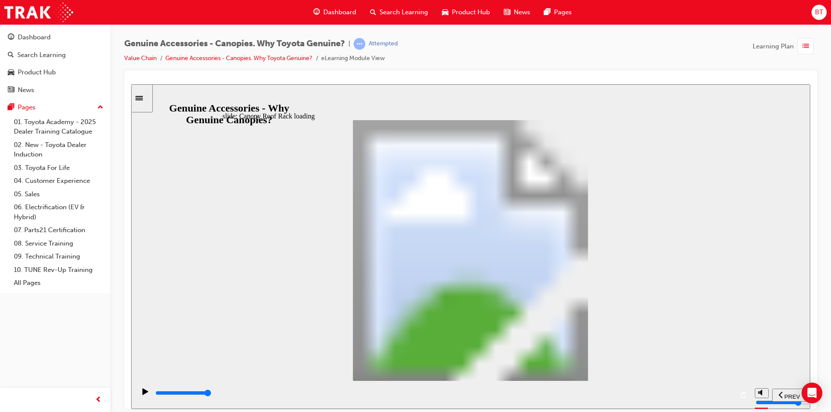
drag, startPoint x: 572, startPoint y: 241, endPoint x: 578, endPoint y: 242, distance: 6.5
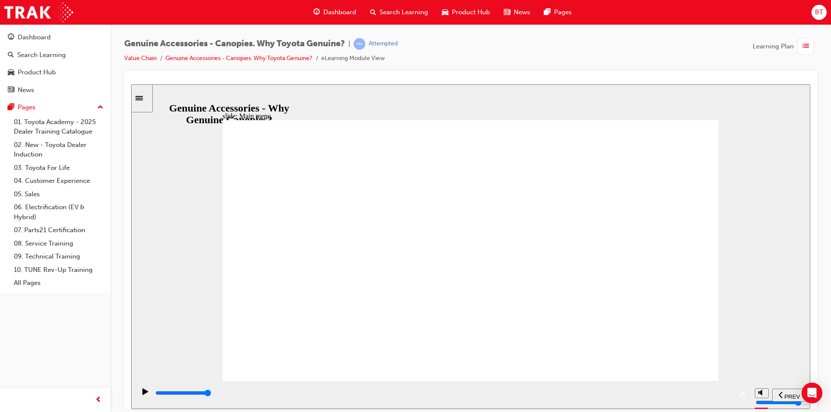
drag, startPoint x: 593, startPoint y: 68, endPoint x: 530, endPoint y: 62, distance: 62.6
click at [530, 62] on div "Genuine Accessories - Canopies. Why Toyota Genuine? | Attempted Value Chain Gen…" at bounding box center [470, 54] width 693 height 32
click at [496, 95] on div "slide: Optional Extras for A and J Deck Applicability – Canopy Optional Extras …" at bounding box center [470, 246] width 679 height 325
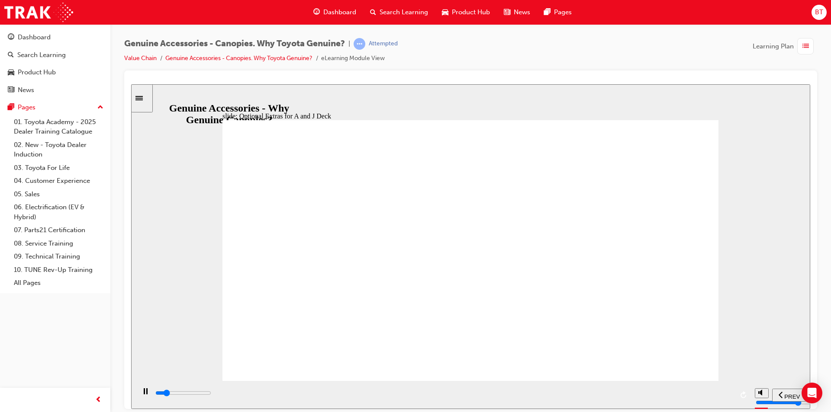
click at [472, 70] on div "Genuine Accessories - Canopies. Why Toyota Genuine? | Attempted Value Chain Gen…" at bounding box center [470, 54] width 693 height 32
click at [517, 61] on div "Genuine Accessories - Canopies. Why Toyota Genuine? | Attempted Value Chain Gen…" at bounding box center [470, 54] width 693 height 32
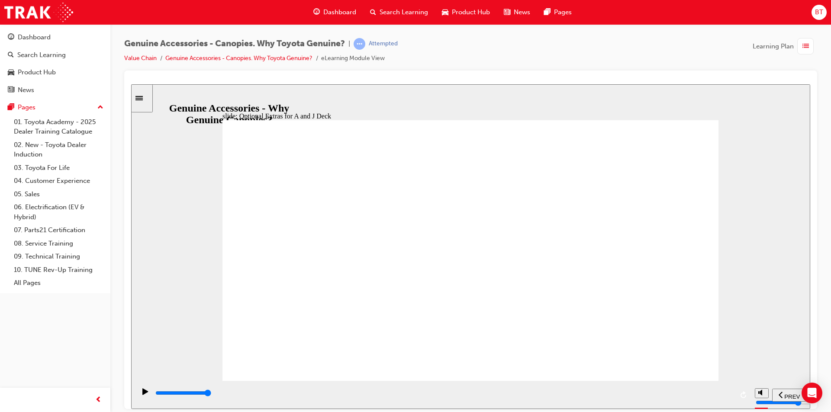
drag, startPoint x: 483, startPoint y: 52, endPoint x: 463, endPoint y: 47, distance: 20.9
click at [463, 47] on div "Genuine Accessories - Canopies. Why Toyota Genuine? | Attempted Value Chain Gen…" at bounding box center [470, 54] width 693 height 32
click at [460, 47] on div "Genuine Accessories - Canopies. Why Toyota Genuine? | Attempted Value Chain Gen…" at bounding box center [470, 54] width 693 height 32
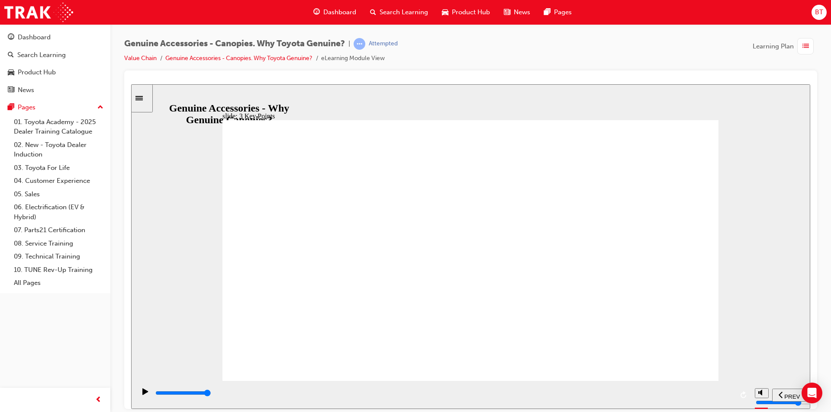
drag, startPoint x: 257, startPoint y: 12, endPoint x: 442, endPoint y: 61, distance: 192.1
click at [442, 61] on div "Genuine Accessories - Canopies. Why Toyota Genuine? | Attempted Value Chain Gen…" at bounding box center [470, 54] width 693 height 32
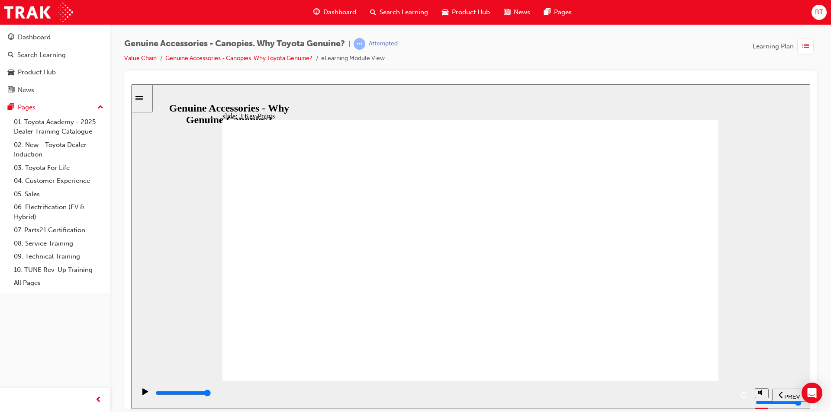
click at [211, 395] on input "slide progress" at bounding box center [183, 393] width 56 height 7
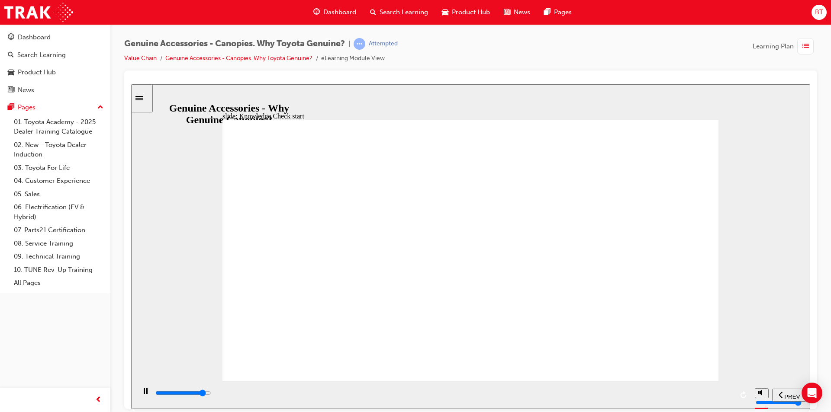
drag, startPoint x: 448, startPoint y: 69, endPoint x: 391, endPoint y: 58, distance: 57.8
click at [391, 58] on ul "Value Chain Genuine Accessories - Canopies. Why Toyota Genuine? eLearning Modul…" at bounding box center [261, 58] width 274 height 10
click at [432, 48] on div "Genuine Accessories - Canopies. Why Toyota Genuine? | Attempted Value Chain Gen…" at bounding box center [470, 54] width 693 height 32
drag, startPoint x: 548, startPoint y: 184, endPoint x: 522, endPoint y: 182, distance: 26.5
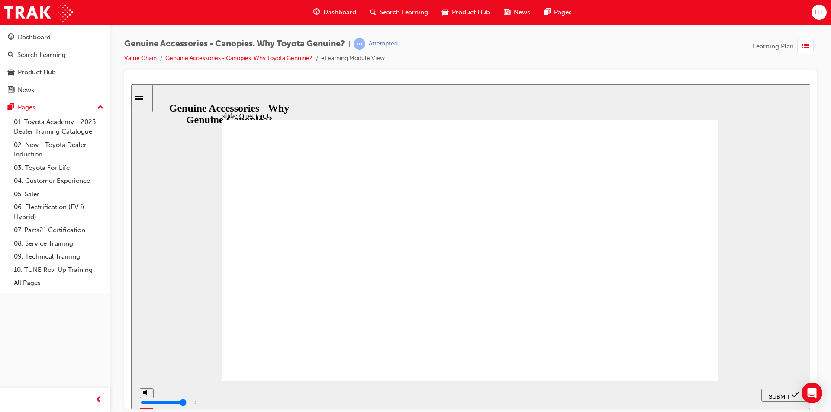
click at [778, 393] on span "SUBMIT" at bounding box center [780, 396] width 22 height 6
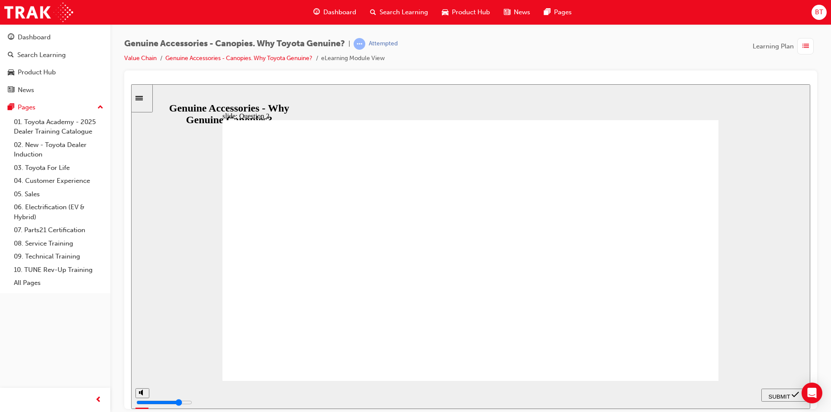
click at [777, 393] on span "SUBMIT" at bounding box center [780, 396] width 22 height 6
click at [775, 393] on span "SUBMIT" at bounding box center [780, 396] width 22 height 6
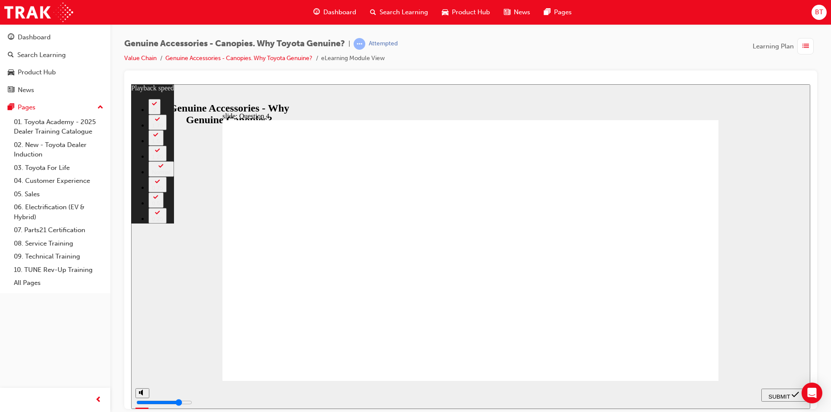
click at [776, 393] on span "SUBMIT" at bounding box center [780, 396] width 22 height 6
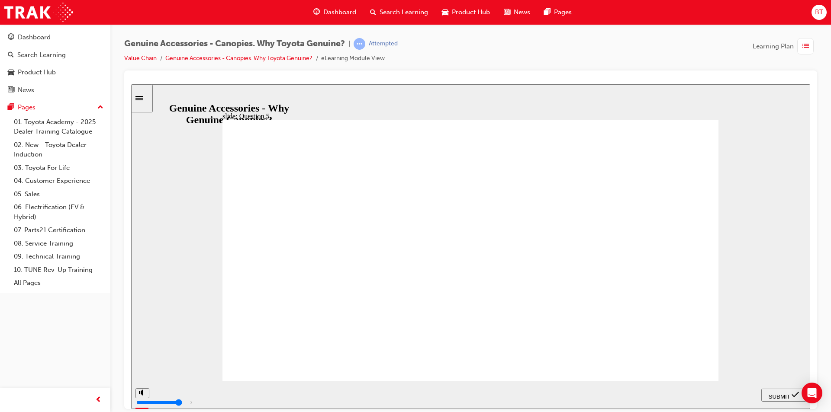
click at [788, 395] on span "SUBMIT" at bounding box center [780, 396] width 22 height 6
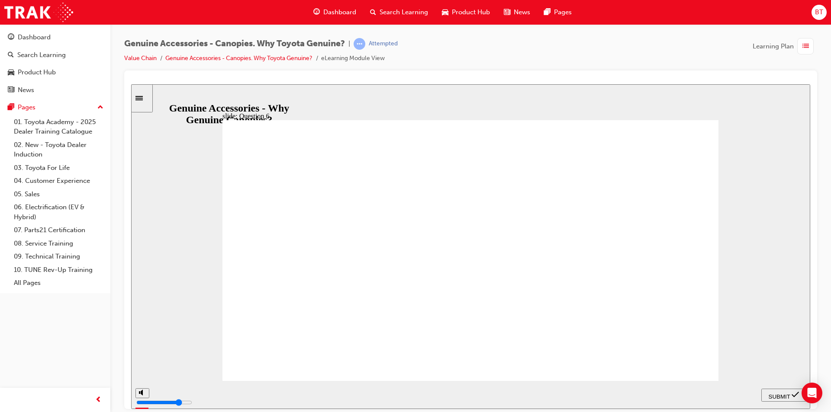
click at [770, 393] on span "SUBMIT" at bounding box center [780, 396] width 22 height 6
click at [780, 395] on span "SUBMIT" at bounding box center [780, 396] width 22 height 6
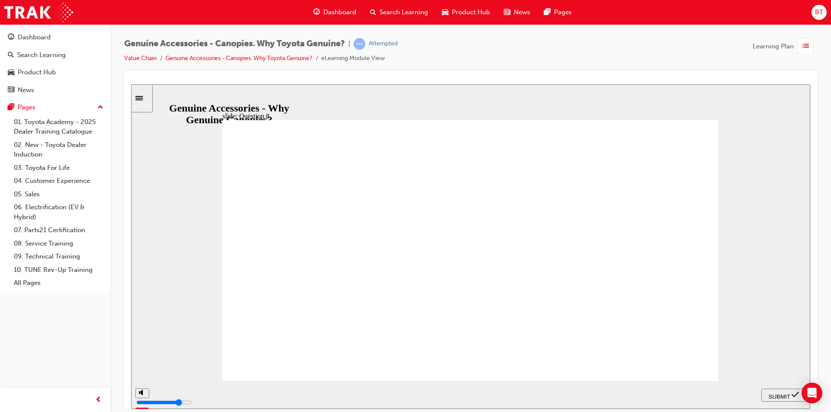
click at [777, 396] on span "SUBMIT" at bounding box center [780, 396] width 22 height 6
drag, startPoint x: 426, startPoint y: 106, endPoint x: 405, endPoint y: 108, distance: 21.7
click at [405, 108] on div "slide: Question 9 Knowledge Check – Question 9/9 Rectangle 1 Why is it that the…" at bounding box center [470, 246] width 679 height 325
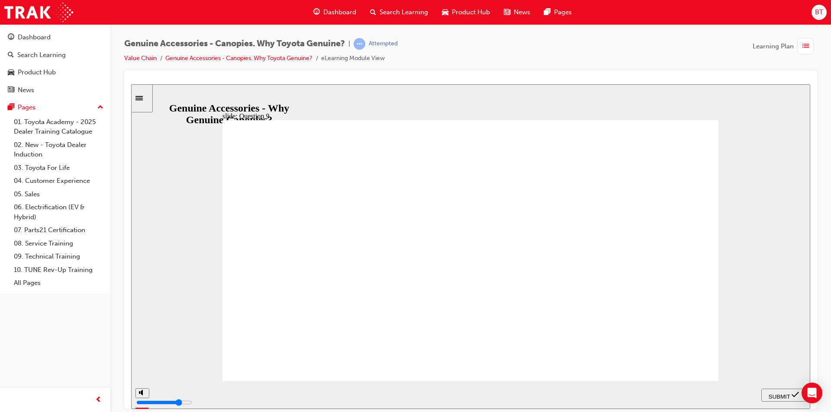
click at [405, 108] on div "slide: Question 9 Knowledge Check – Question 9/9 Rectangle 1 Why is it that the…" at bounding box center [470, 246] width 679 height 325
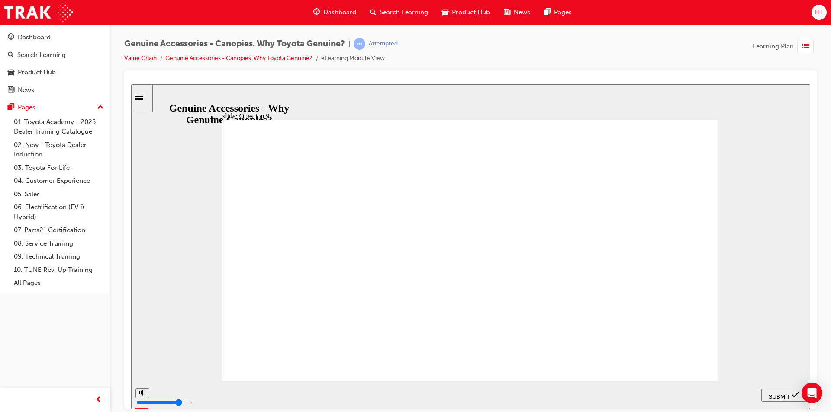
click at [774, 397] on span "SUBMIT" at bounding box center [780, 396] width 22 height 6
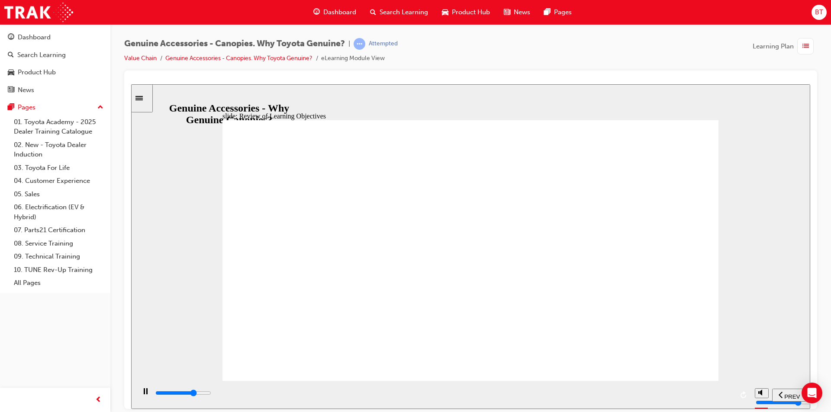
click at [211, 395] on input "slide progress" at bounding box center [183, 393] width 56 height 7
drag, startPoint x: 525, startPoint y: 54, endPoint x: 507, endPoint y: 55, distance: 17.8
click at [507, 55] on div "Genuine Accessories - Canopies. Why Toyota Genuine? | Attempted Value Chain Gen…" at bounding box center [470, 54] width 693 height 32
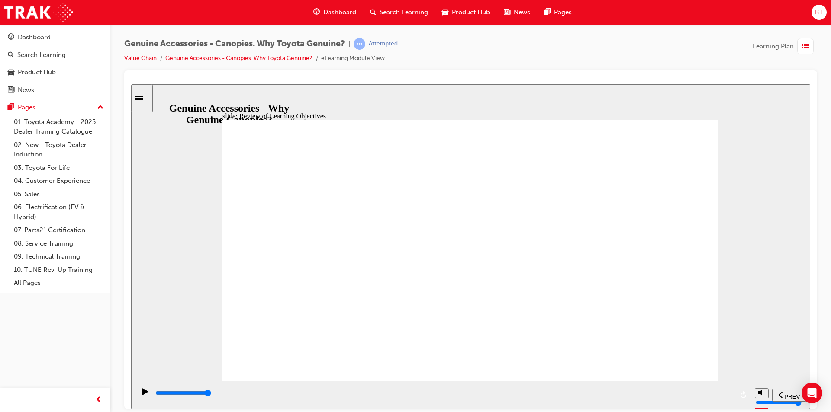
click at [507, 55] on div "Genuine Accessories - Canopies. Why Toyota Genuine? | Attempted Value Chain Gen…" at bounding box center [470, 54] width 693 height 32
drag, startPoint x: 487, startPoint y: 175, endPoint x: 428, endPoint y: 255, distance: 99.1
click at [428, 255] on div "Review of Learning Objectives Group 1 Oval 1 Line 1 The purpose of this module …" at bounding box center [470, 254] width 496 height 269
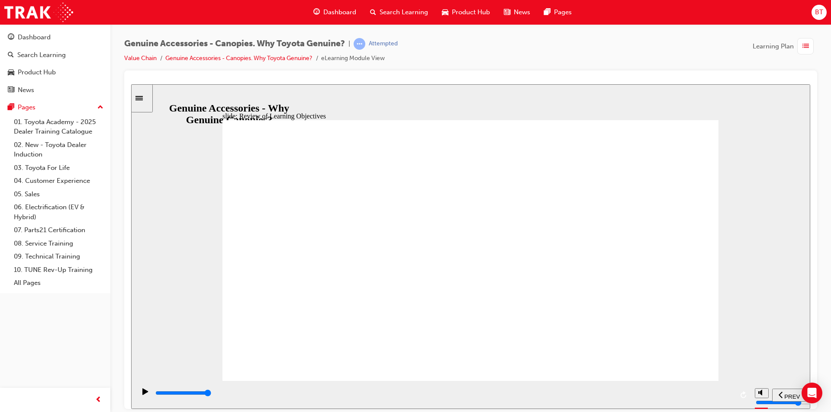
type input "11500"
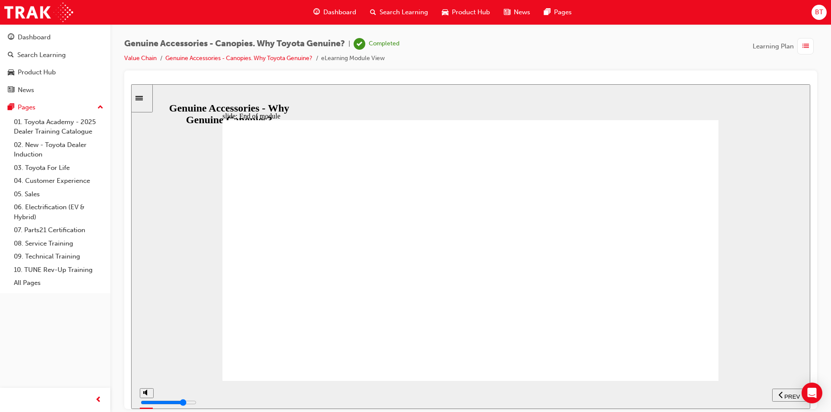
click at [343, 13] on span "Dashboard" at bounding box center [339, 12] width 33 height 10
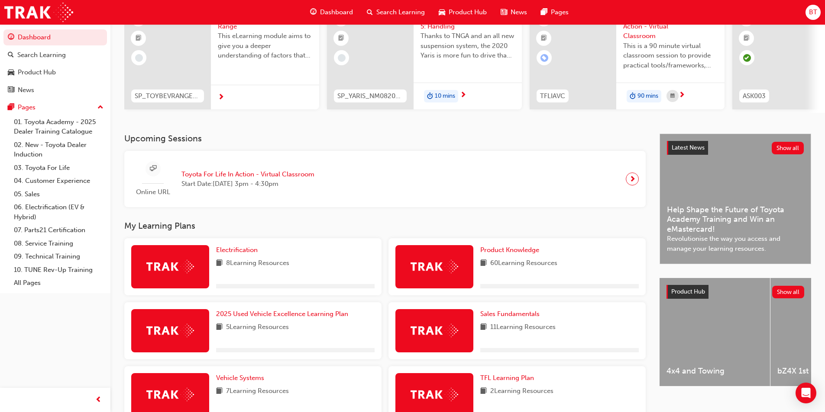
scroll to position [216, 0]
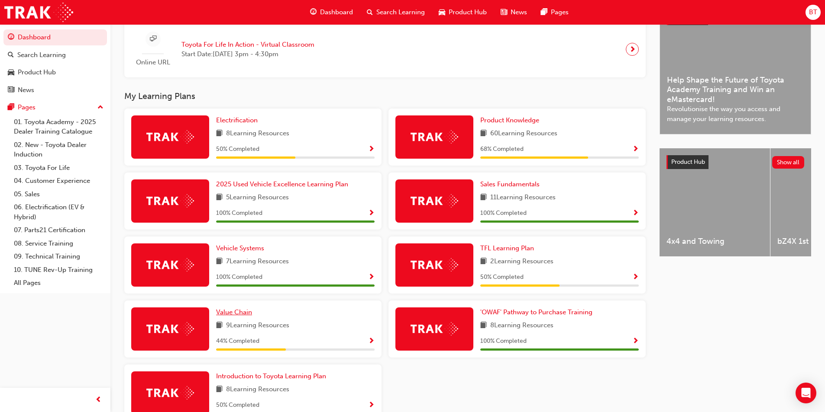
click at [224, 315] on span "Value Chain" at bounding box center [234, 313] width 36 height 8
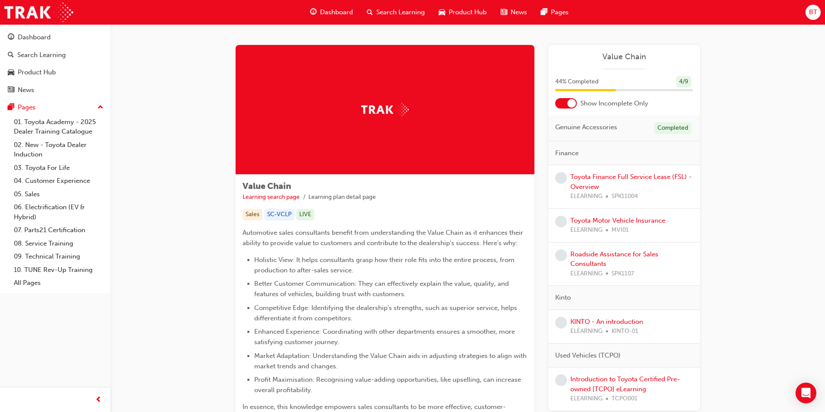
scroll to position [43, 0]
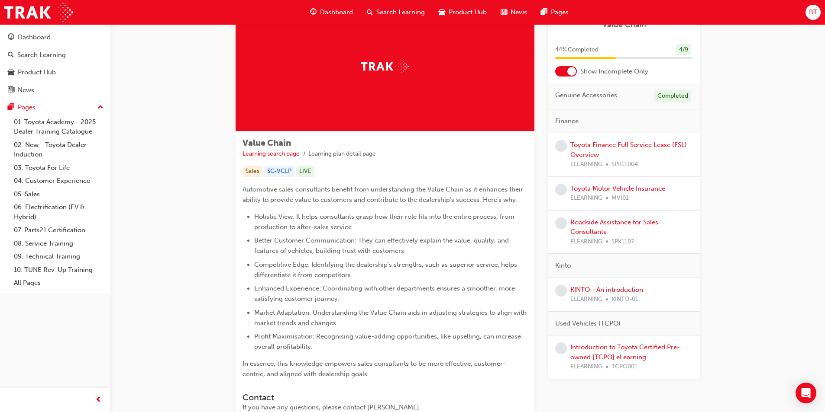
click at [431, 212] on li "Holistic View: It helps consultants grasp how their role fits into the entire p…" at bounding box center [390, 222] width 273 height 21
drag, startPoint x: 431, startPoint y: 212, endPoint x: 408, endPoint y: 207, distance: 23.9
click at [408, 207] on div "Automotive sales consultants benefit from understanding the Value Chain as it e…" at bounding box center [384, 282] width 285 height 196
click at [384, 201] on span "Automotive sales consultants benefit from understanding the Value Chain as it e…" at bounding box center [383, 195] width 282 height 18
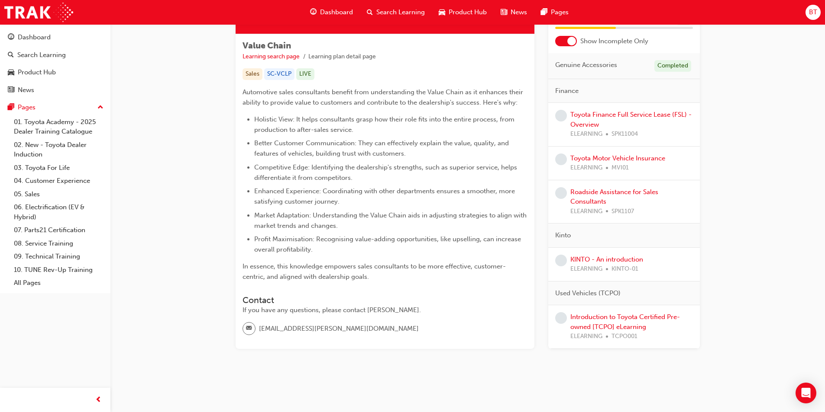
scroll to position [54, 0]
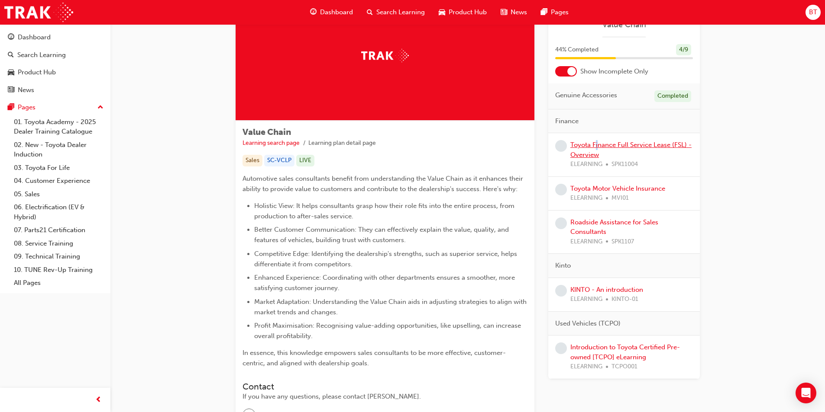
drag, startPoint x: 594, startPoint y: 138, endPoint x: 601, endPoint y: 142, distance: 7.4
click at [599, 142] on div "Toyota Finance Full Service Lease (FSL) - Overview ELEARNING SPK11004" at bounding box center [623, 155] width 151 height 44
click at [603, 141] on div "Toyota Finance Full Service Lease (FSL) - Overview ELEARNING SPK11004" at bounding box center [631, 154] width 122 height 29
click at [591, 150] on div "Toyota Finance Full Service Lease (FSL) - Overview ELEARNING SPK11004" at bounding box center [631, 154] width 122 height 29
click at [590, 145] on link "Toyota Finance Full Service Lease (FSL) - Overview" at bounding box center [630, 150] width 121 height 18
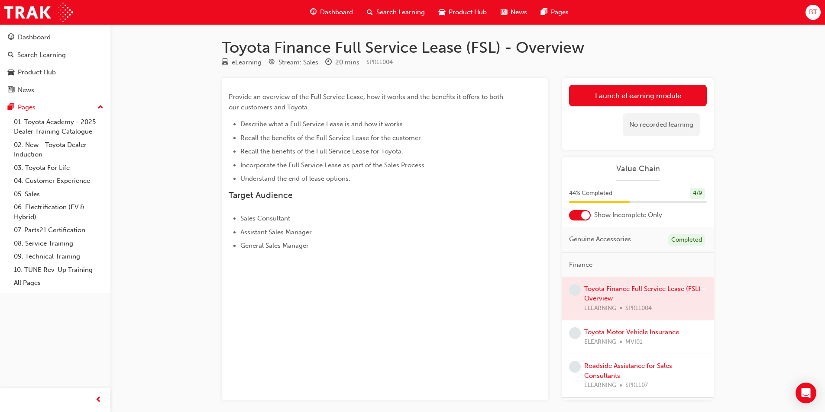
click at [322, 14] on span "Dashboard" at bounding box center [336, 12] width 33 height 10
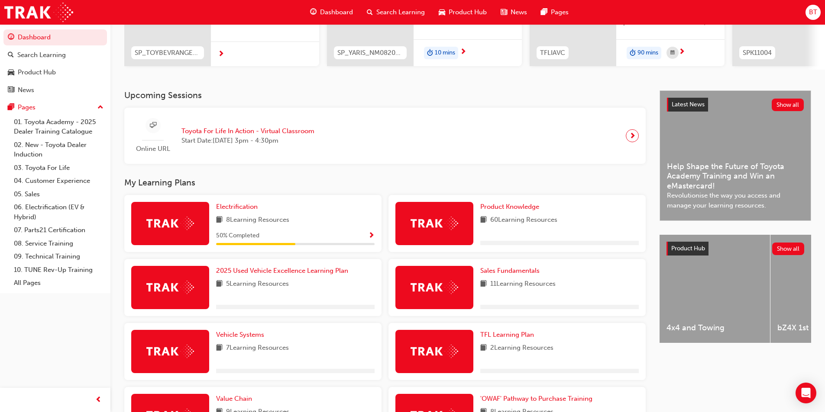
scroll to position [173, 0]
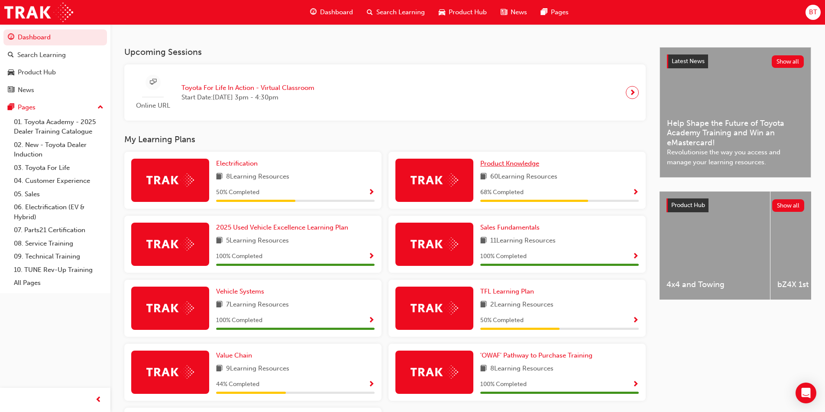
click at [486, 168] on span "Product Knowledge" at bounding box center [509, 164] width 59 height 8
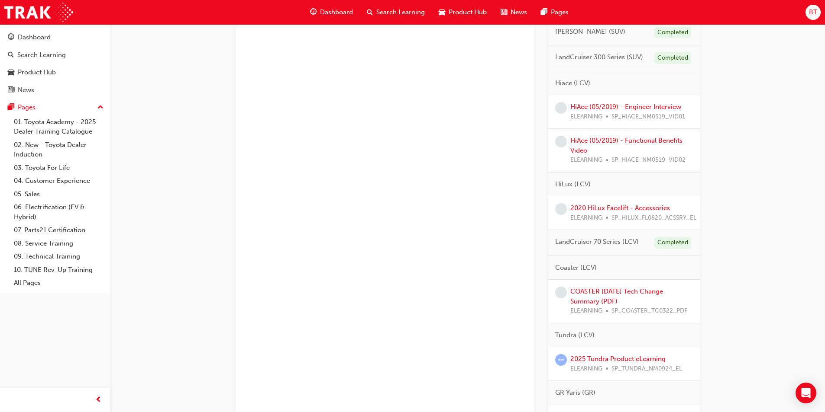
scroll to position [649, 0]
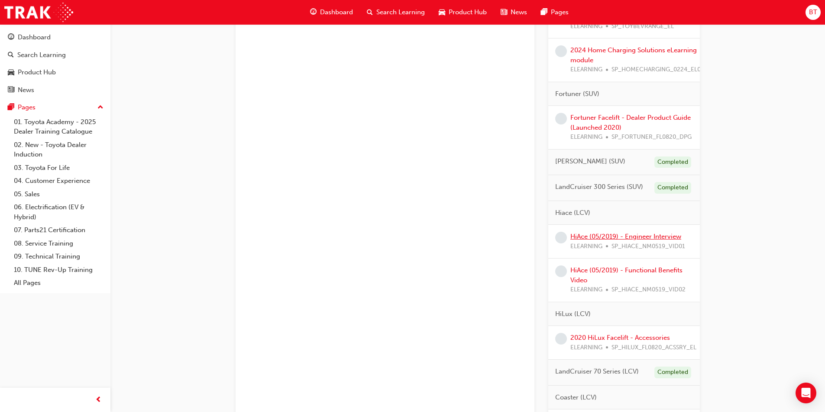
click at [625, 241] on link "HiAce (05/2019) - Engineer Interview" at bounding box center [625, 237] width 111 height 8
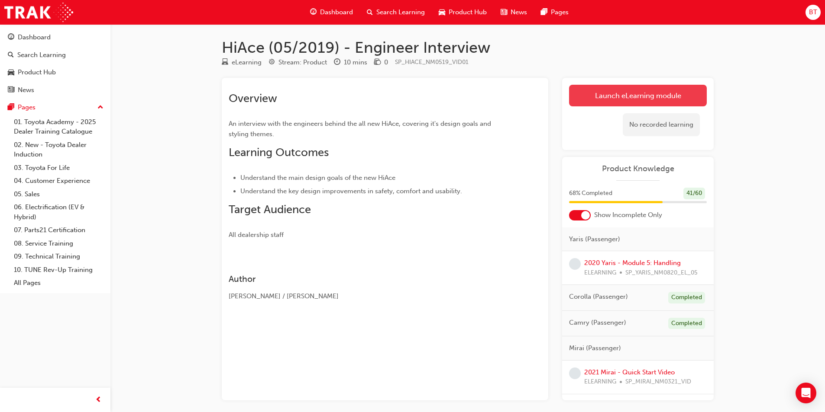
click at [599, 98] on link "Launch eLearning module" at bounding box center [638, 96] width 138 height 22
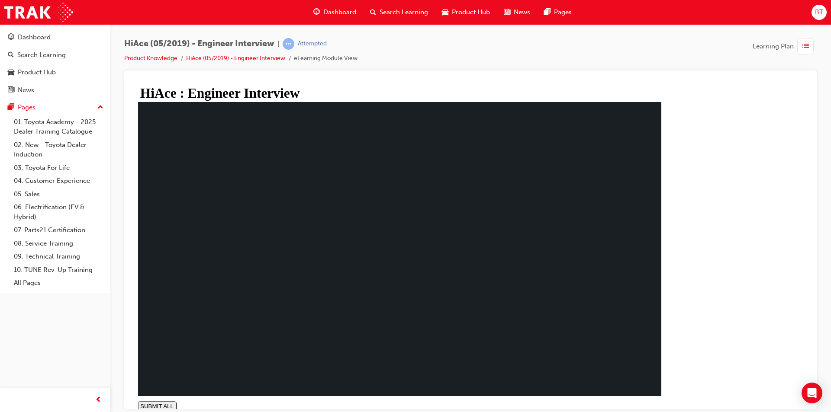
drag, startPoint x: 504, startPoint y: 43, endPoint x: 474, endPoint y: 43, distance: 29.9
click at [474, 43] on div "HiAce (05/2019) - Engineer Interview | Attempted Product Knowledge HiAce (05/20…" at bounding box center [470, 54] width 693 height 32
click at [458, 43] on div "HiAce (05/2019) - Engineer Interview | Attempted Product Knowledge HiAce (05/20…" at bounding box center [470, 54] width 693 height 32
type input "1"
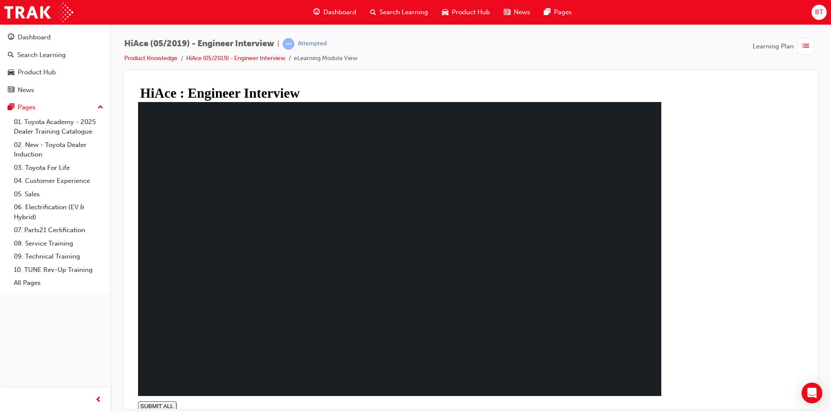
drag, startPoint x: 343, startPoint y: 255, endPoint x: 286, endPoint y: 289, distance: 66.8
drag, startPoint x: 285, startPoint y: 311, endPoint x: 273, endPoint y: 306, distance: 13.2
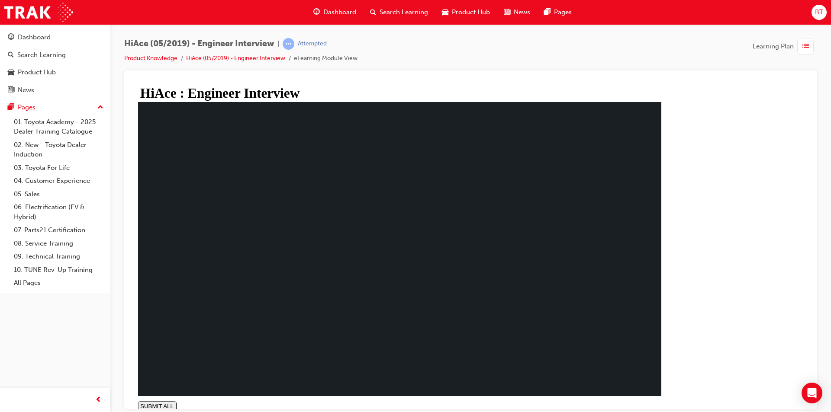
click at [330, 11] on span "Dashboard" at bounding box center [339, 12] width 33 height 10
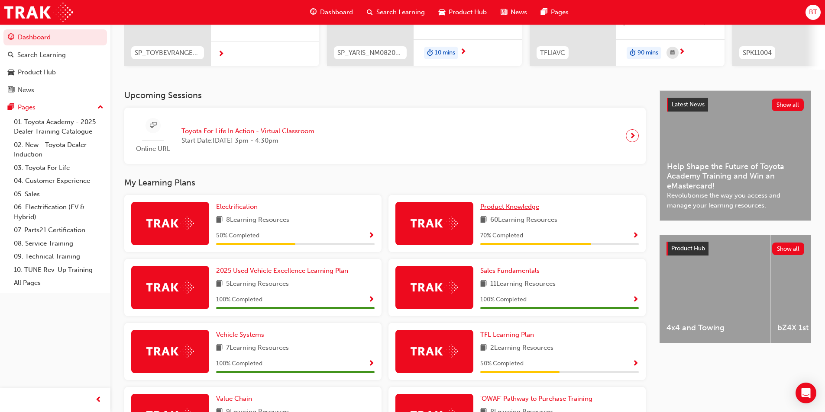
click at [490, 207] on div "Upcoming Sessions Online URL Toyota For Life In Action - Virtual Classroom Star…" at bounding box center [391, 309] width 535 height 438
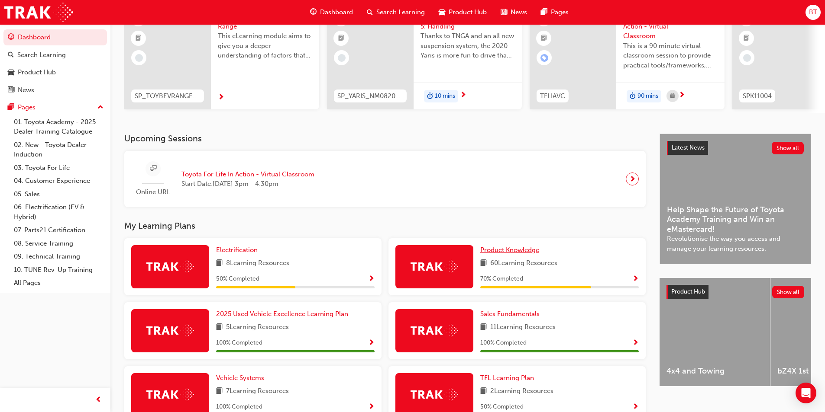
click at [502, 251] on span "Product Knowledge" at bounding box center [509, 250] width 59 height 8
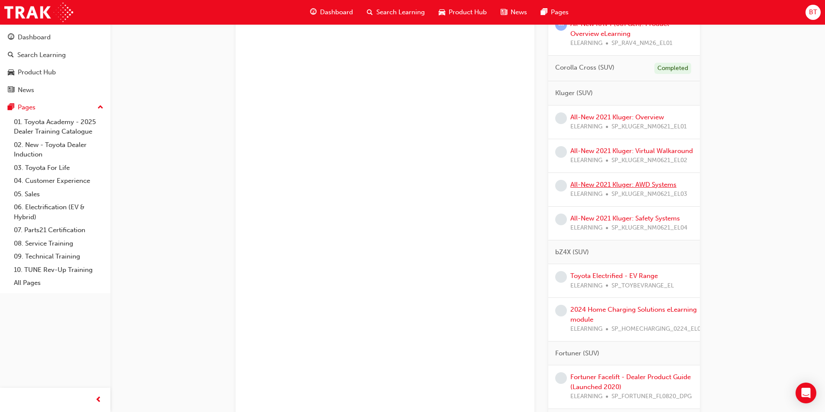
scroll to position [606, 0]
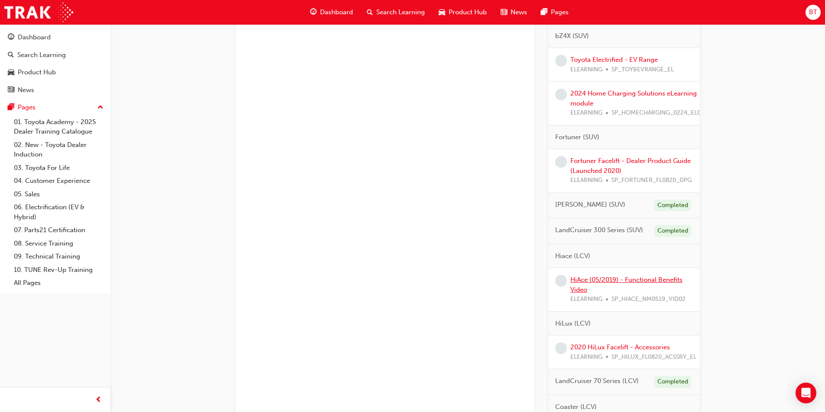
click at [587, 290] on link "HiAce (05/2019) - Functional Benefits Video" at bounding box center [626, 285] width 112 height 18
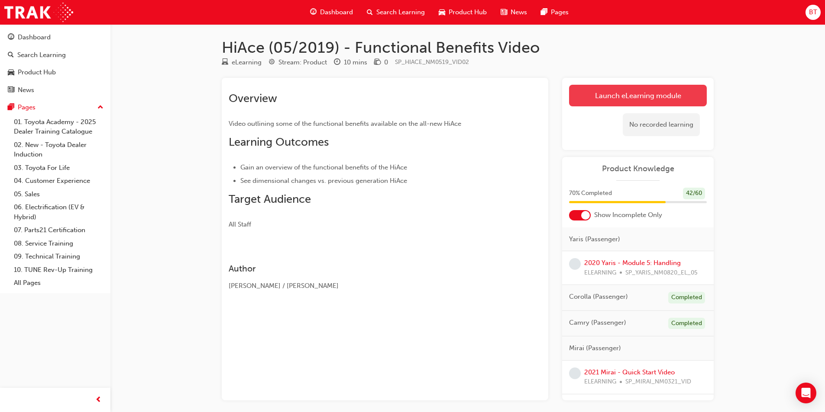
click at [627, 97] on link "Launch eLearning module" at bounding box center [638, 96] width 138 height 22
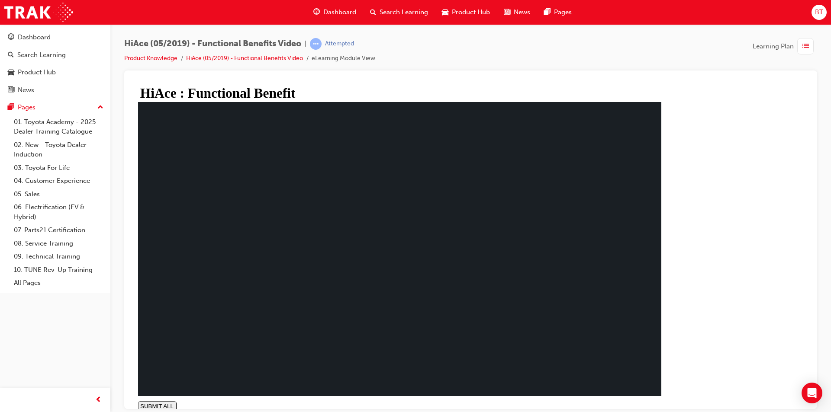
type input "1"
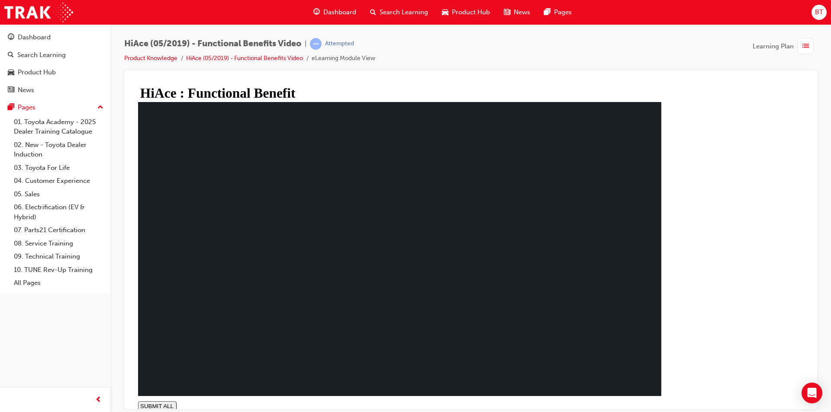
click at [324, 12] on span "Dashboard" at bounding box center [339, 12] width 33 height 10
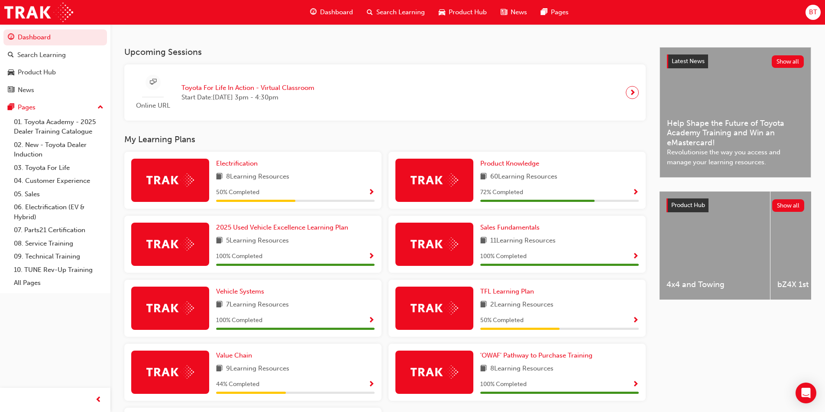
scroll to position [216, 0]
